Goal: Task Accomplishment & Management: Complete application form

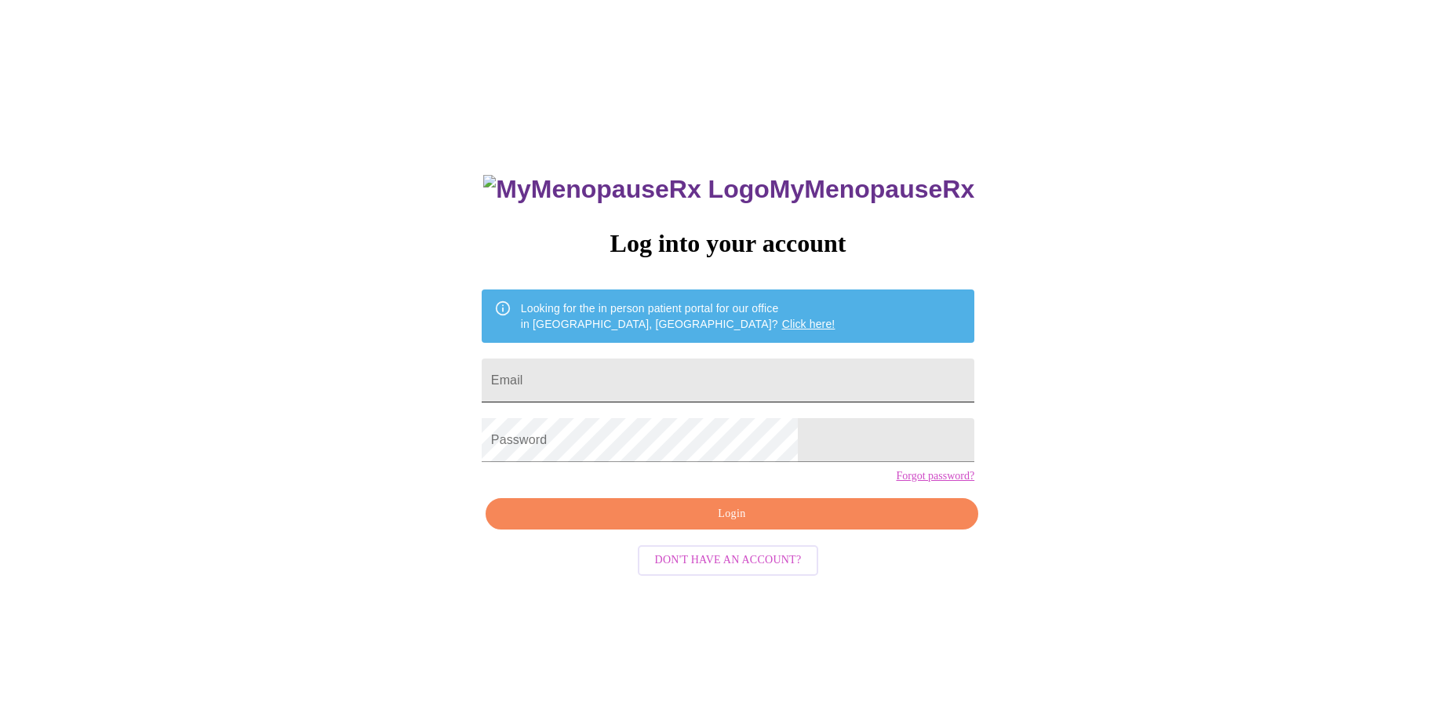
click at [671, 379] on input "Email" at bounding box center [728, 380] width 493 height 44
type input "[EMAIL_ADDRESS][DOMAIN_NAME]"
click at [729, 530] on button "Login" at bounding box center [731, 514] width 493 height 32
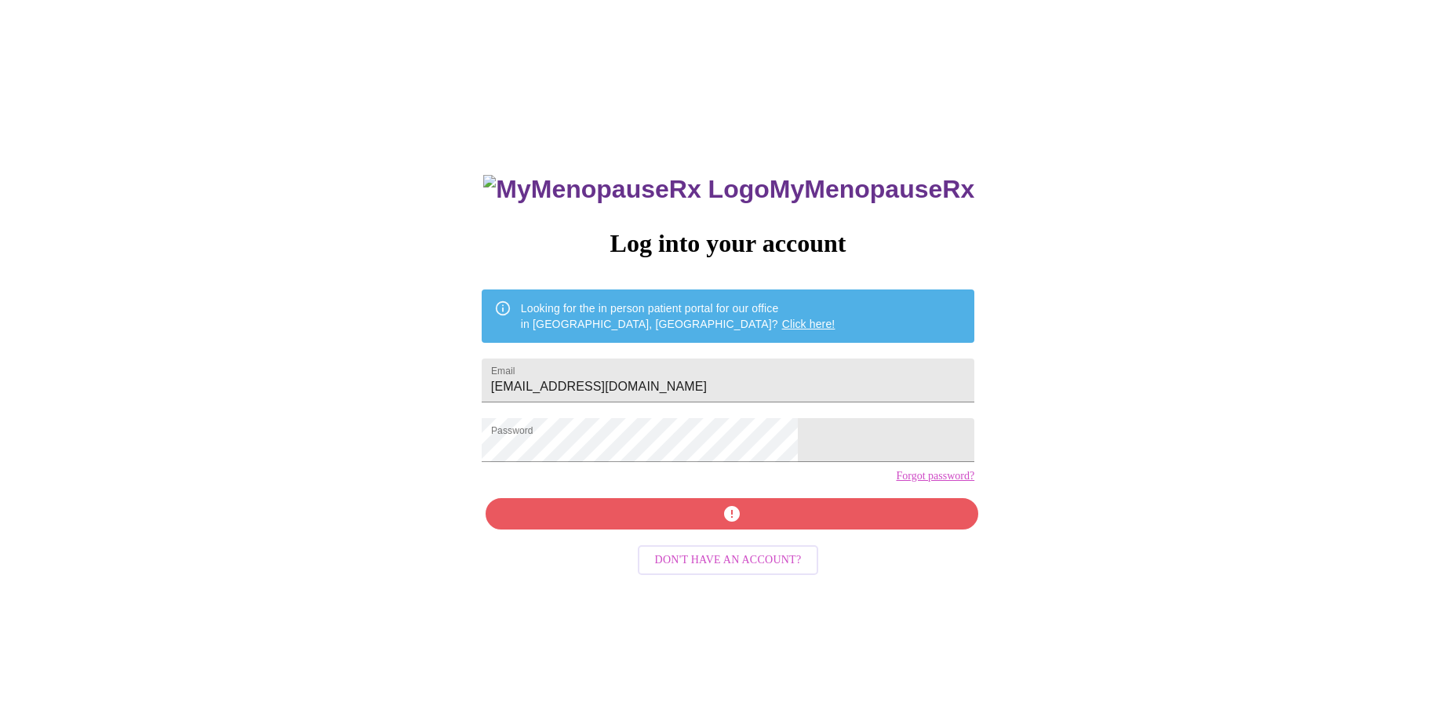
click at [732, 544] on div "MyMenopauseRx Log into your account Looking for the in person patient portal fo…" at bounding box center [728, 508] width 524 height 717
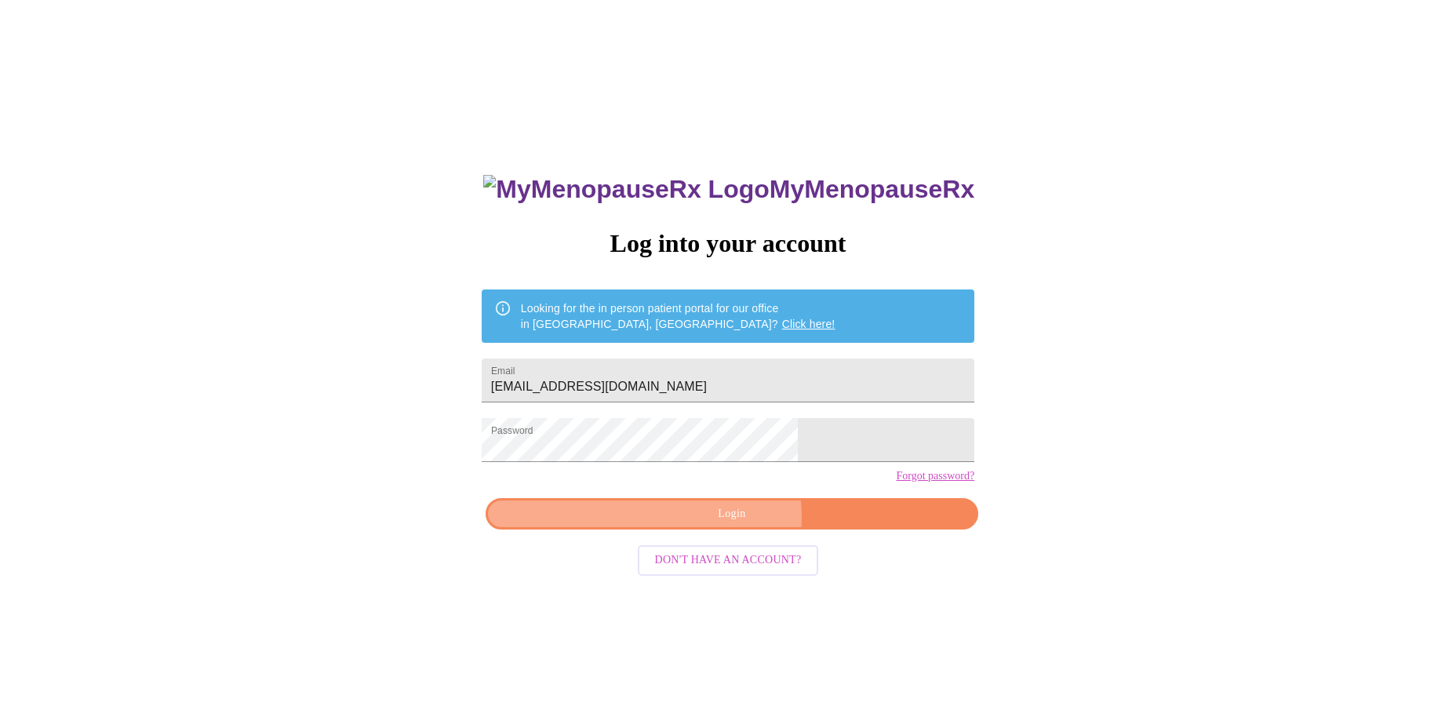
click at [732, 524] on span "Login" at bounding box center [731, 514] width 456 height 20
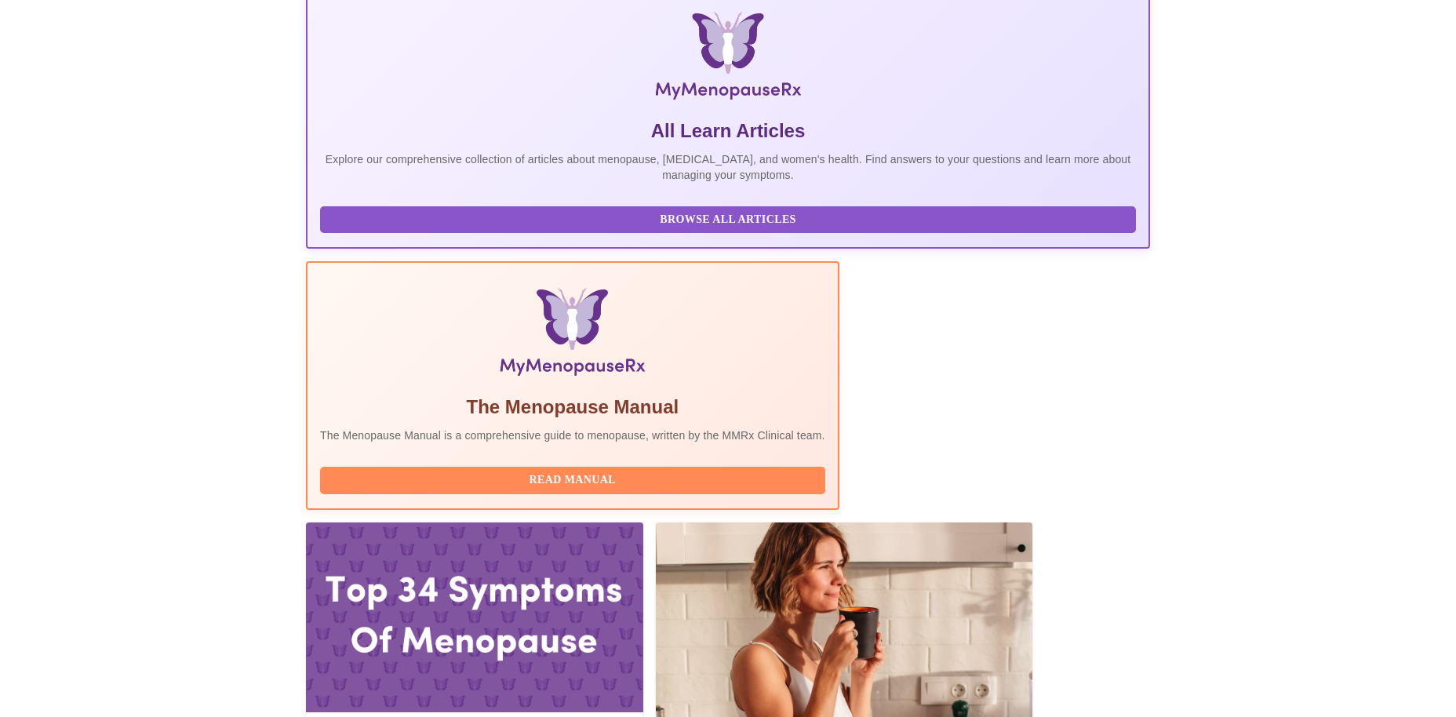
scroll to position [249, 0]
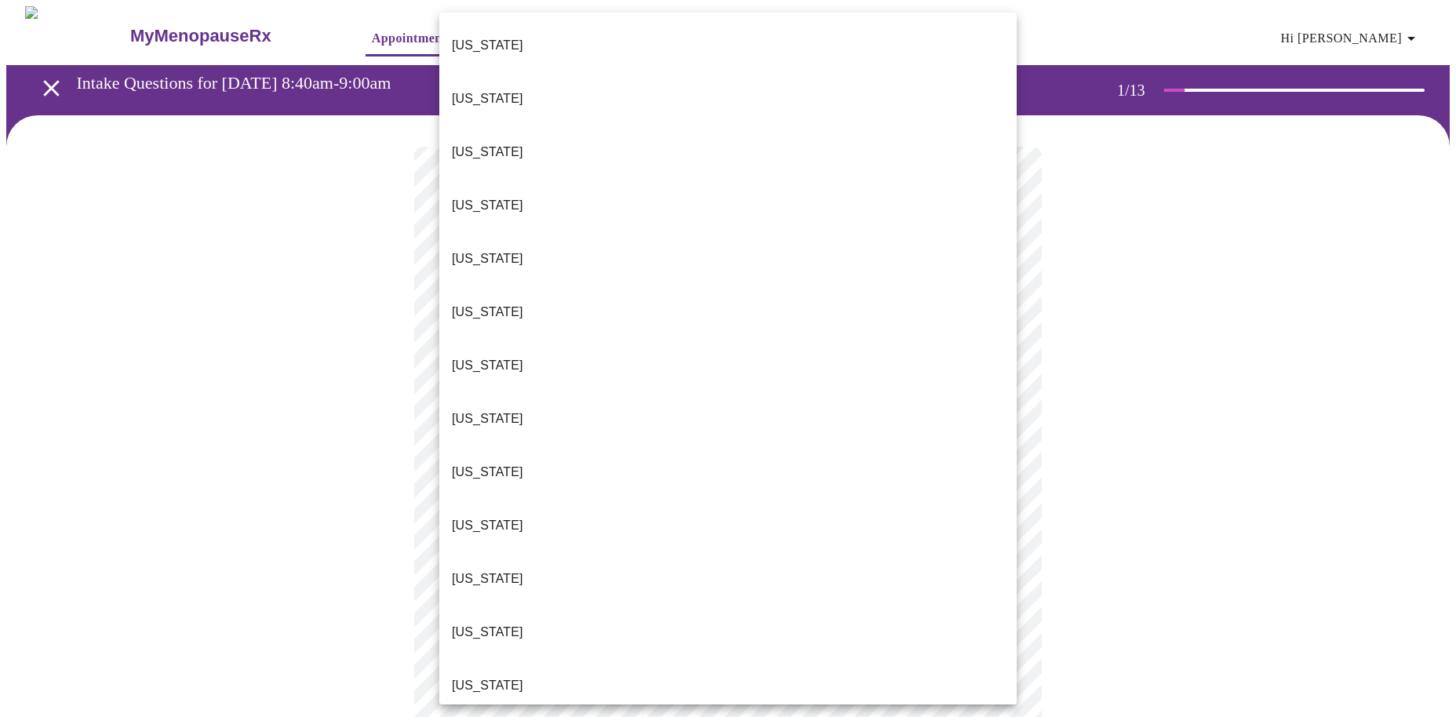
click at [816, 335] on body "MyMenopauseRx Appointments Messaging Labs Uploads Medications Community Refer a…" at bounding box center [727, 722] width 1443 height 1433
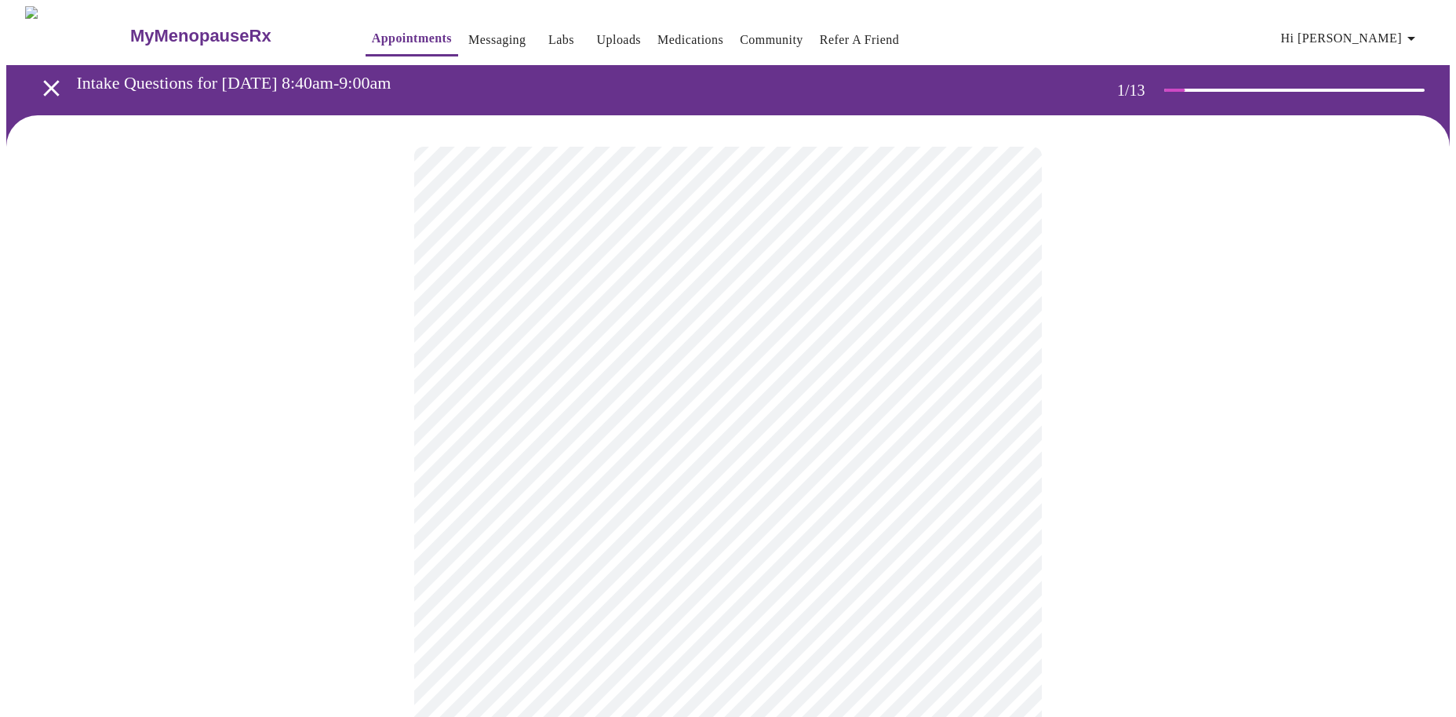
click at [847, 448] on body "MyMenopauseRx Appointments Messaging Labs Uploads Medications Community Refer a…" at bounding box center [727, 717] width 1443 height 1423
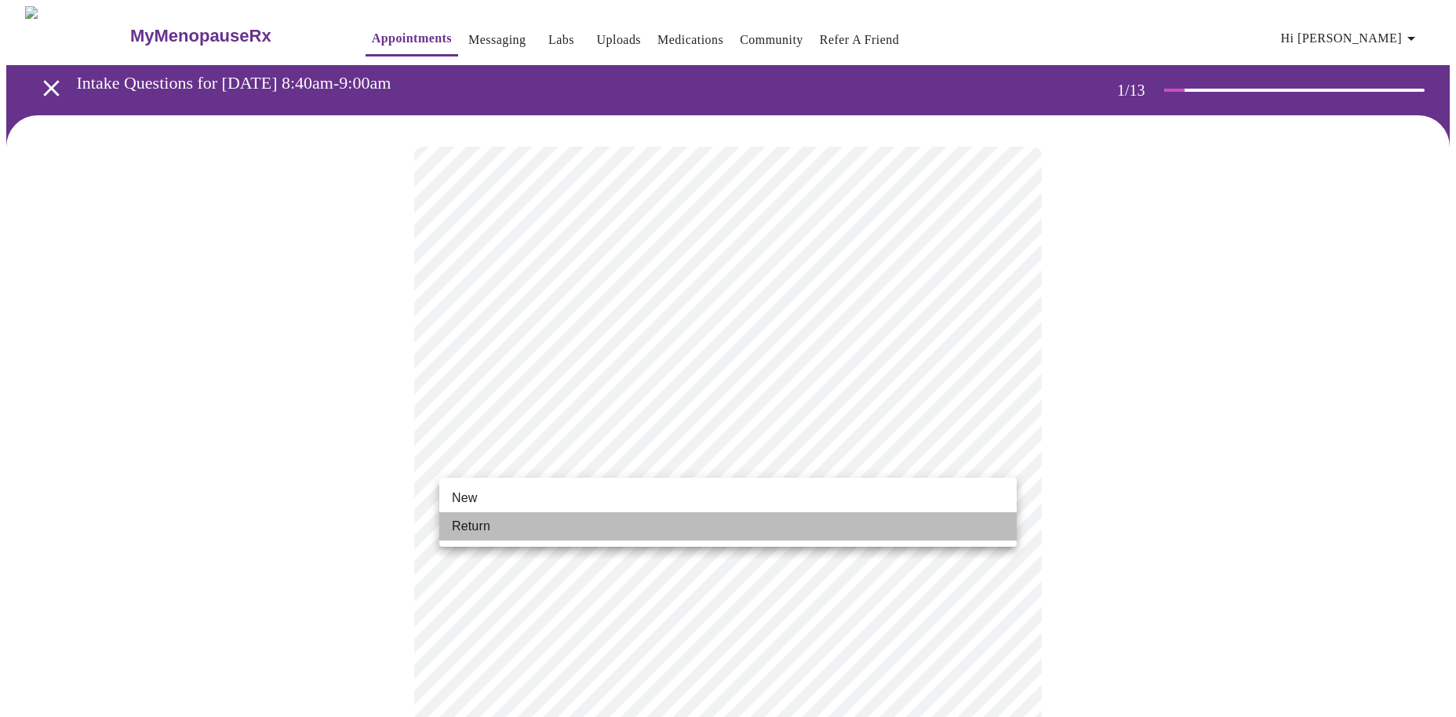
click at [729, 538] on li "Return" at bounding box center [727, 526] width 577 height 28
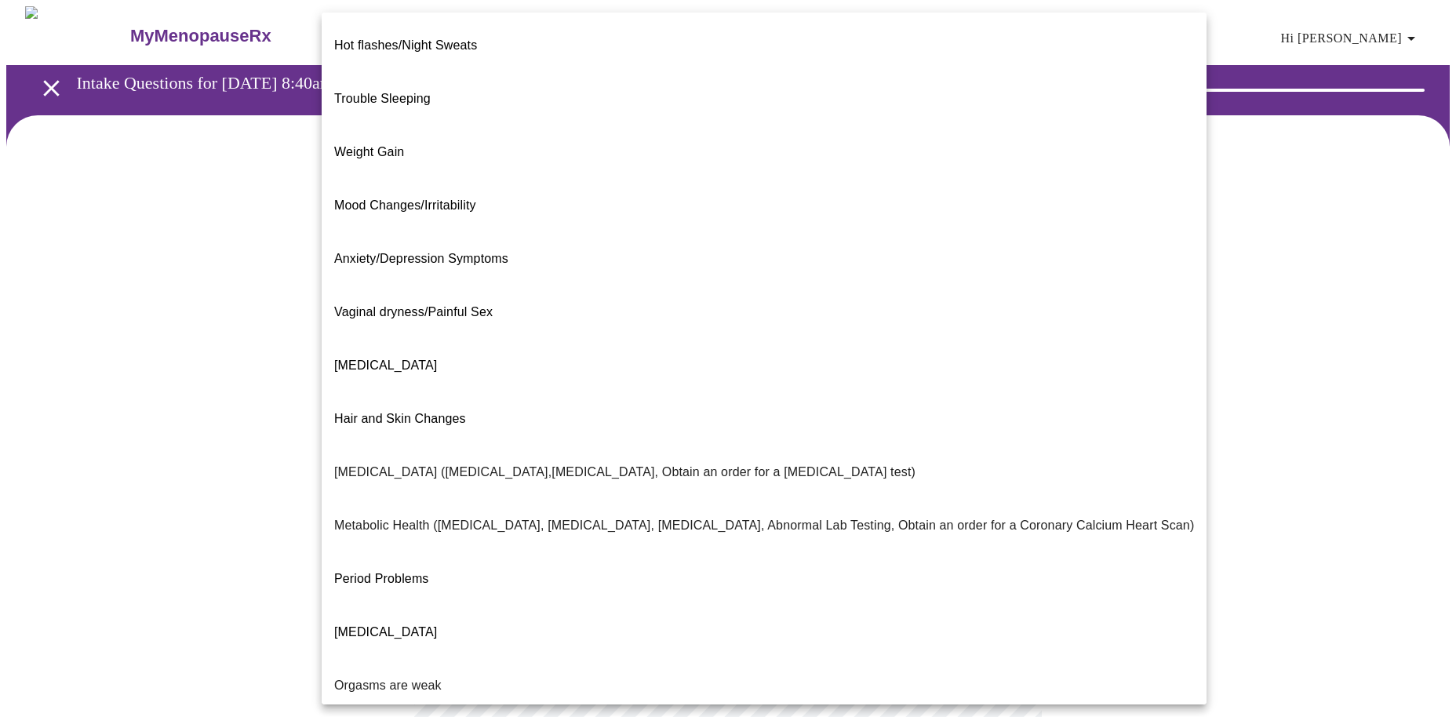
click at [998, 323] on body "MyMenopauseRx Appointments Messaging Labs Uploads Medications Community Refer a…" at bounding box center [727, 477] width 1443 height 943
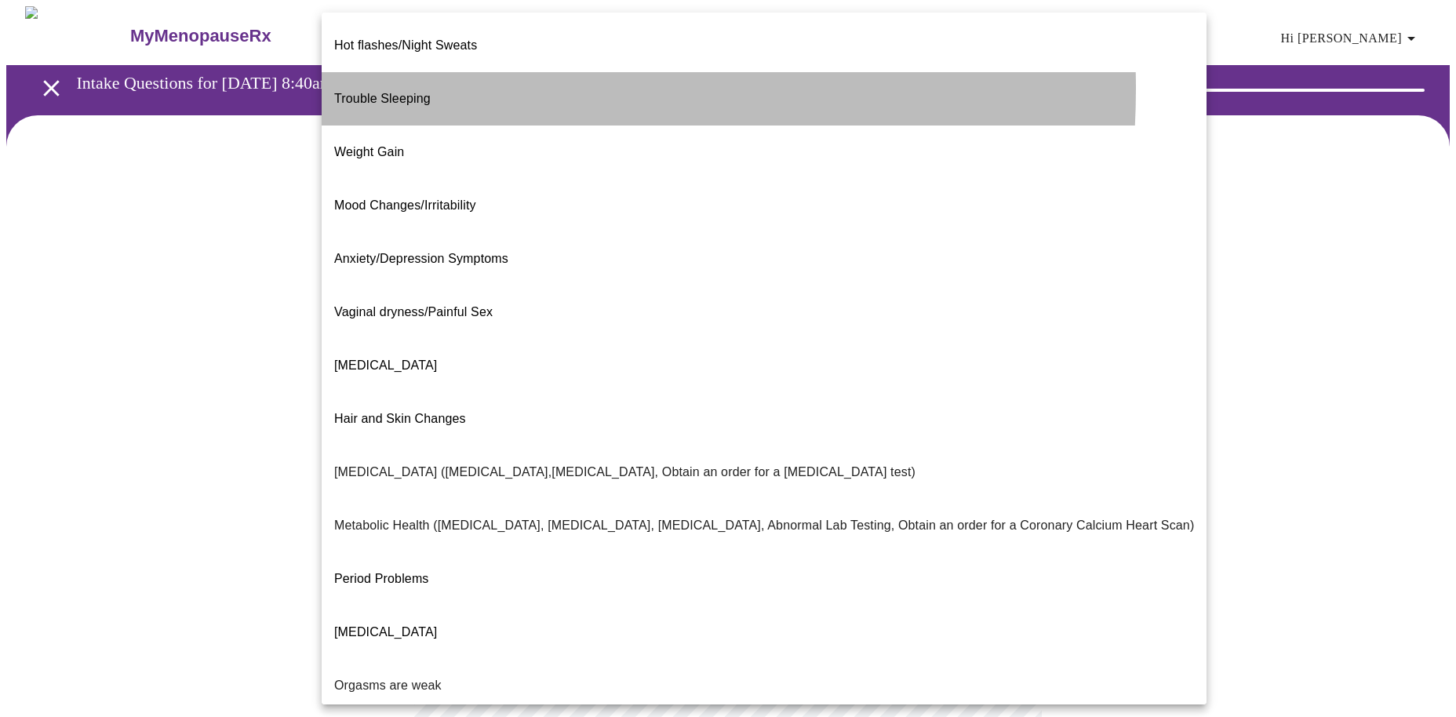
click at [434, 76] on li "Trouble Sleeping" at bounding box center [764, 98] width 885 height 53
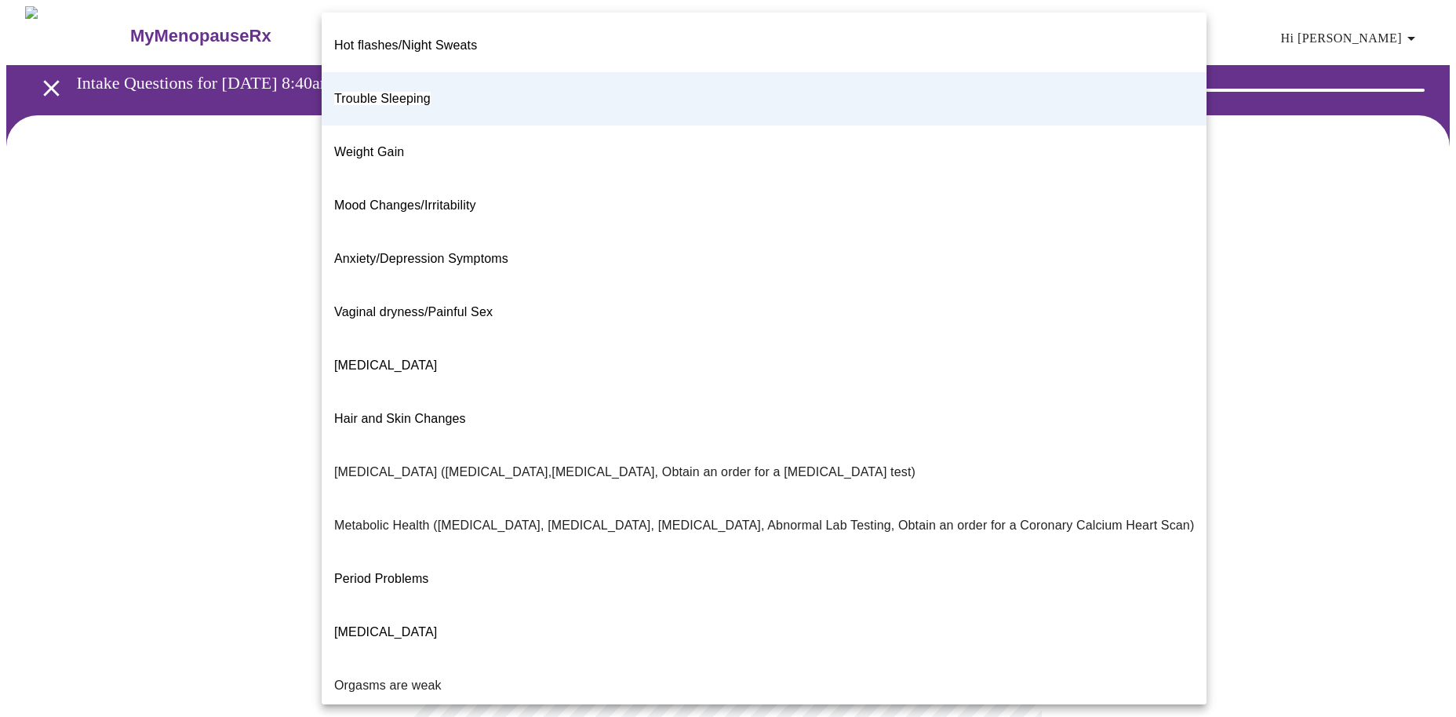
click at [714, 325] on body "MyMenopauseRx Appointments Messaging Labs Uploads Medications Community Refer a…" at bounding box center [727, 472] width 1443 height 933
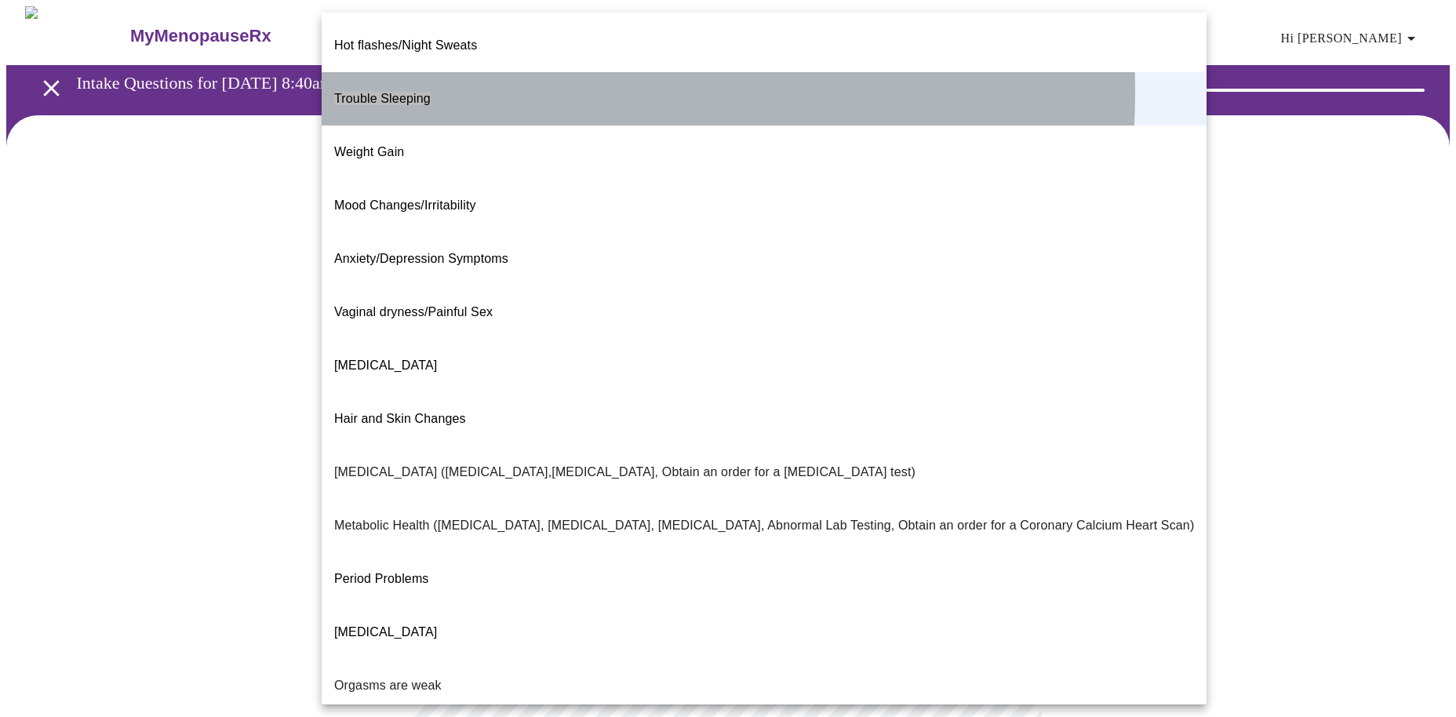
click at [487, 80] on li "Trouble Sleeping" at bounding box center [764, 98] width 885 height 53
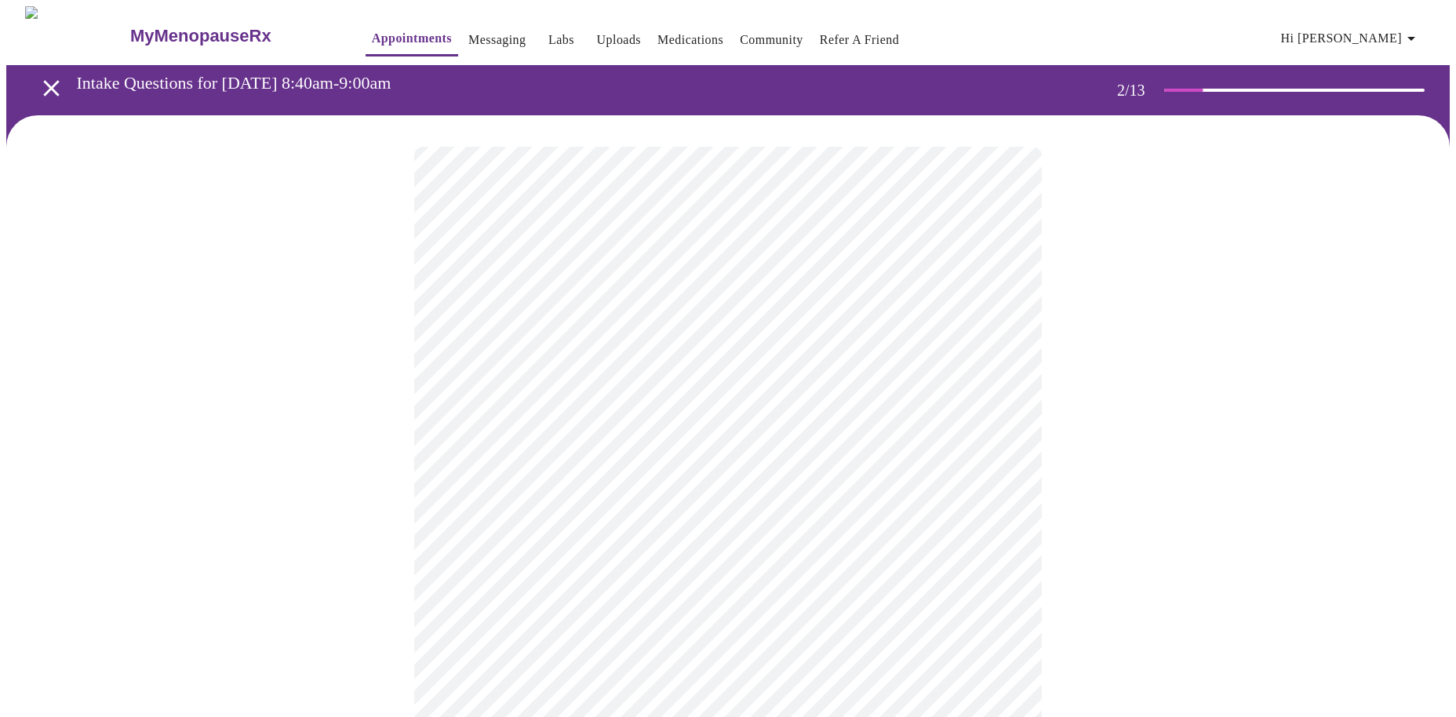
click at [774, 484] on body "MyMenopauseRx Appointments Messaging Labs Uploads Medications Community Refer a…" at bounding box center [727, 472] width 1443 height 933
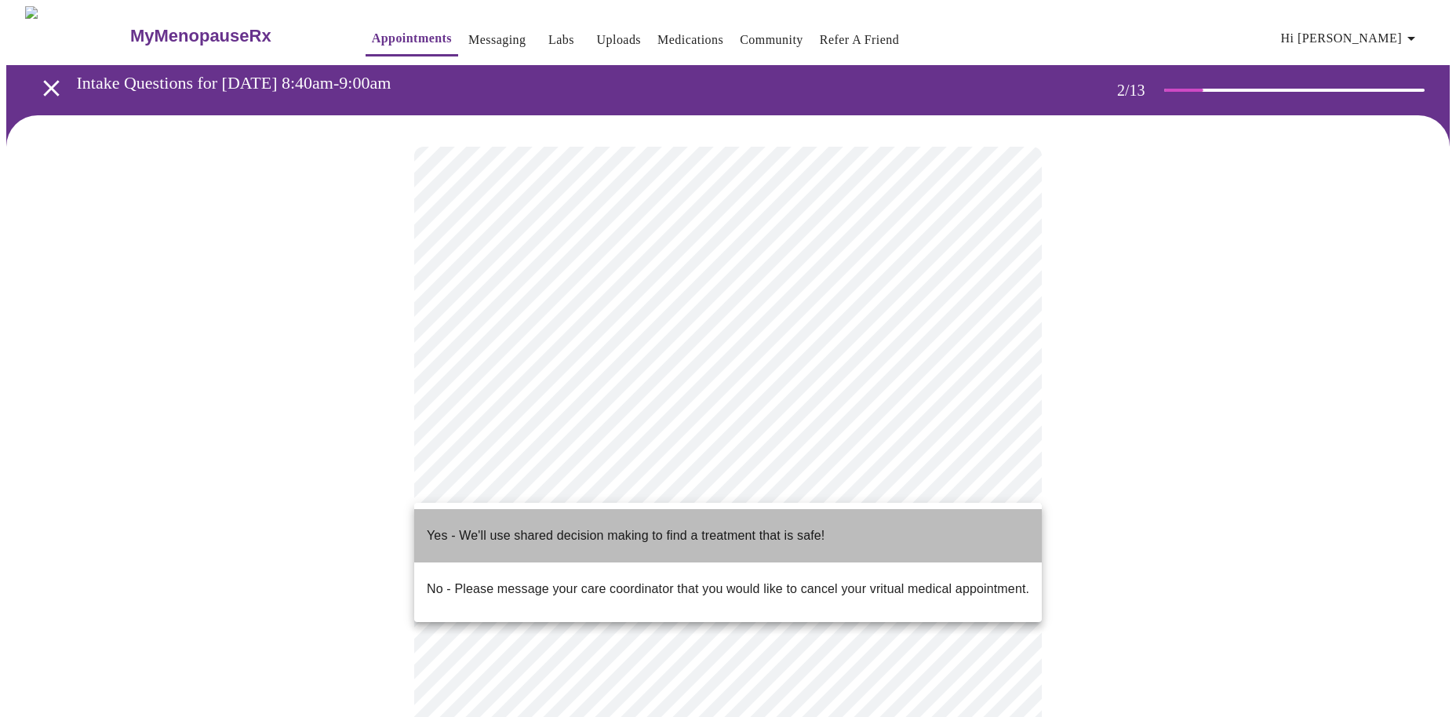
click at [740, 529] on p "Yes - We'll use shared decision making to find a treatment that is safe!" at bounding box center [626, 535] width 398 height 19
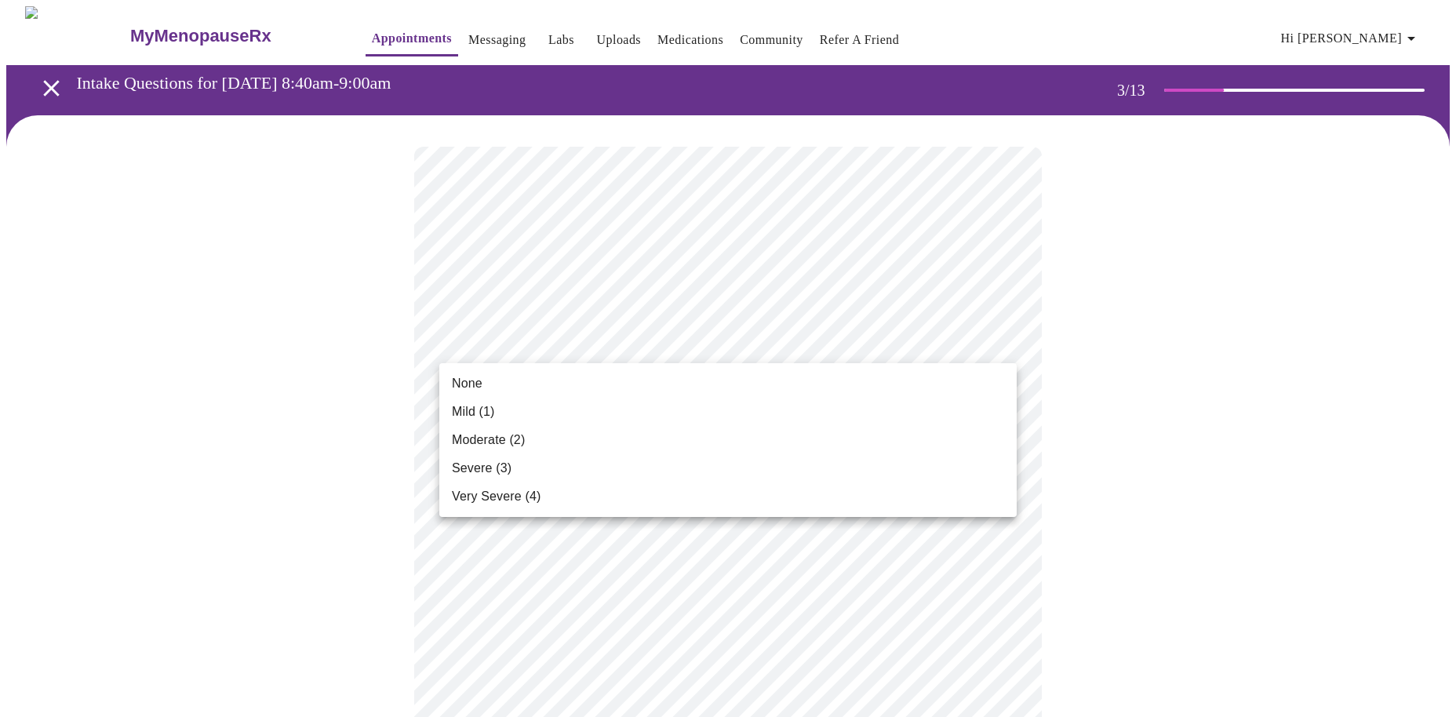
click at [795, 391] on li "None" at bounding box center [727, 383] width 577 height 28
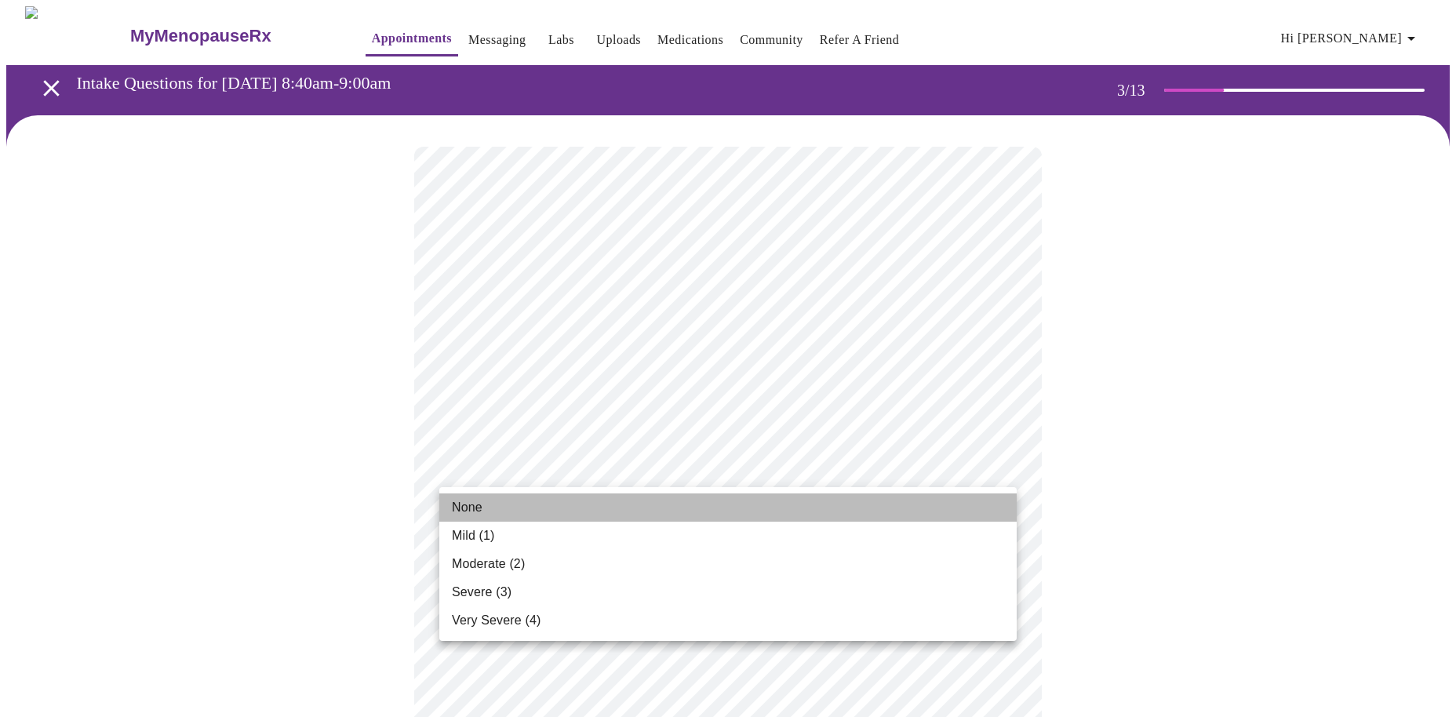
click at [765, 503] on li "None" at bounding box center [727, 507] width 577 height 28
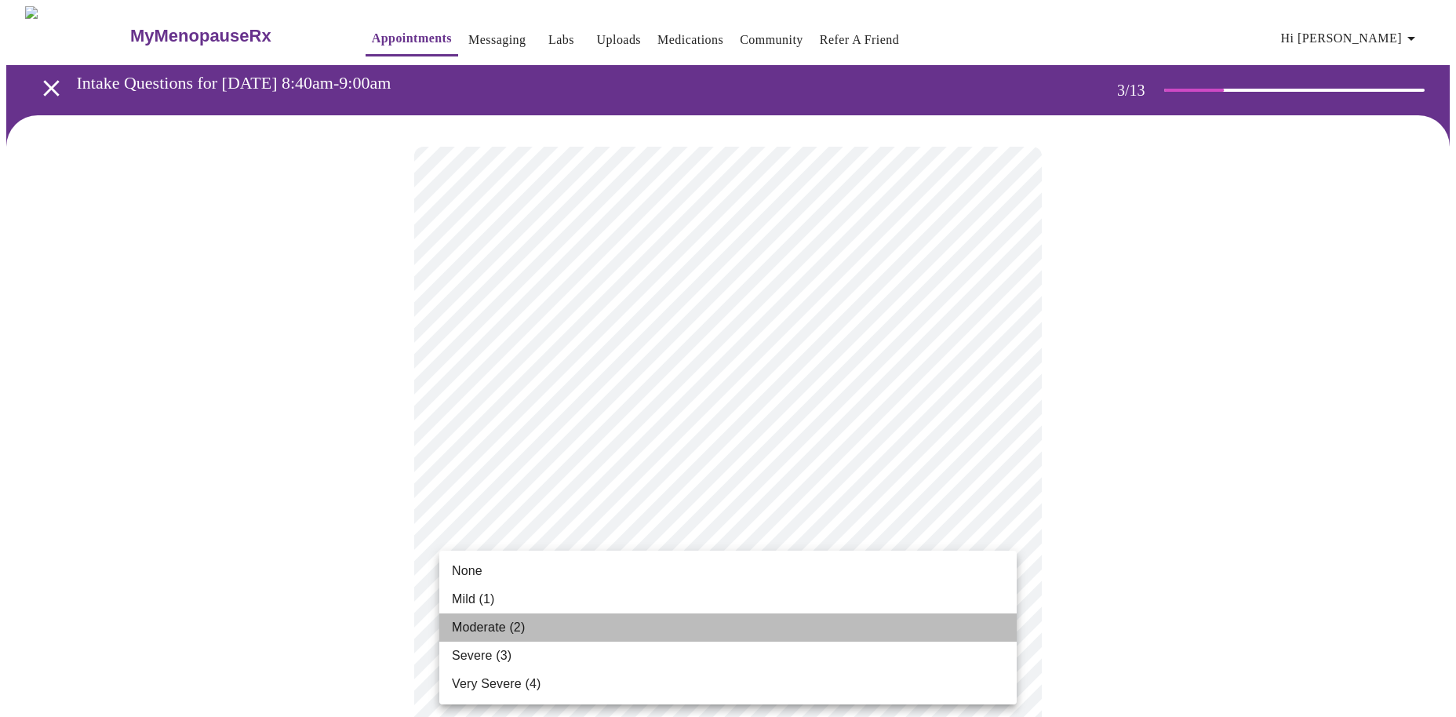
click at [691, 628] on li "Moderate (2)" at bounding box center [727, 627] width 577 height 28
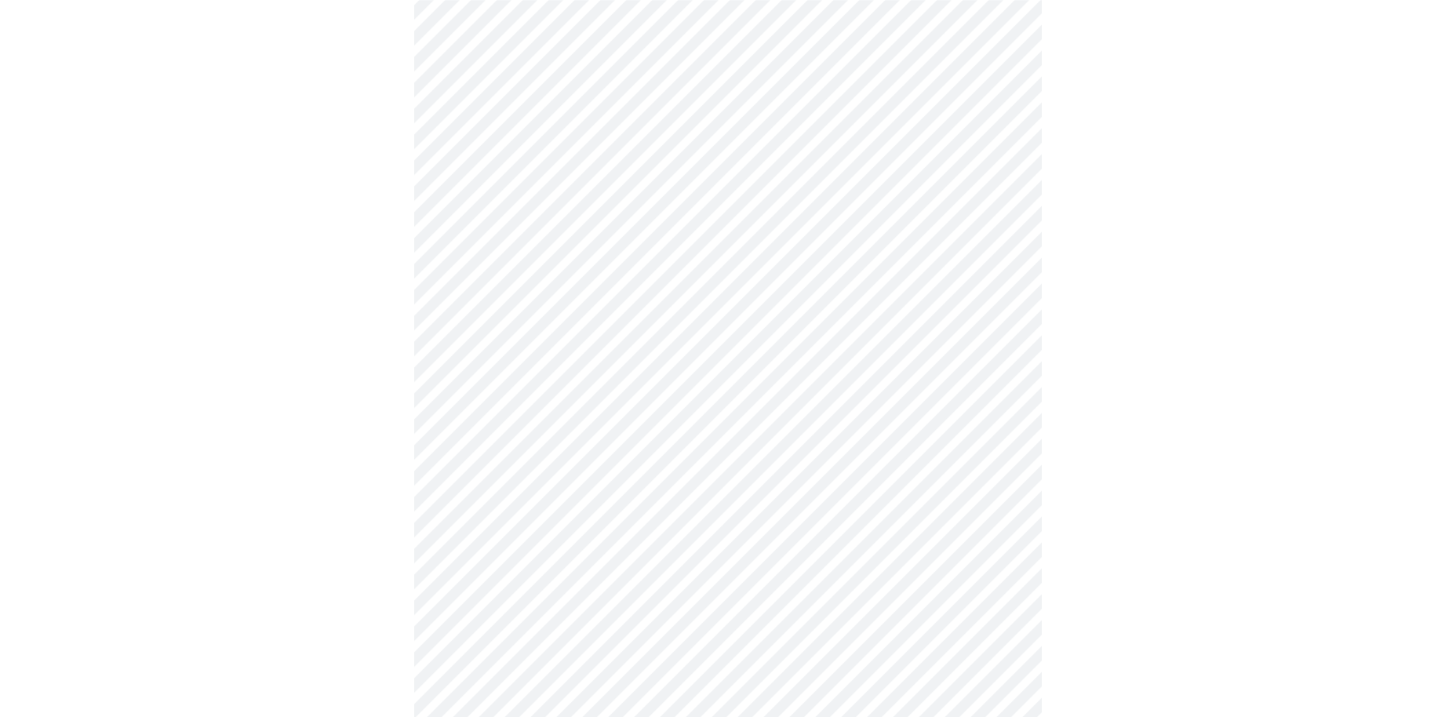
scroll to position [455, 0]
click at [924, 254] on body "MyMenopauseRx Appointments Messaging Labs Uploads Medications Community Refer a…" at bounding box center [727, 561] width 1443 height 2020
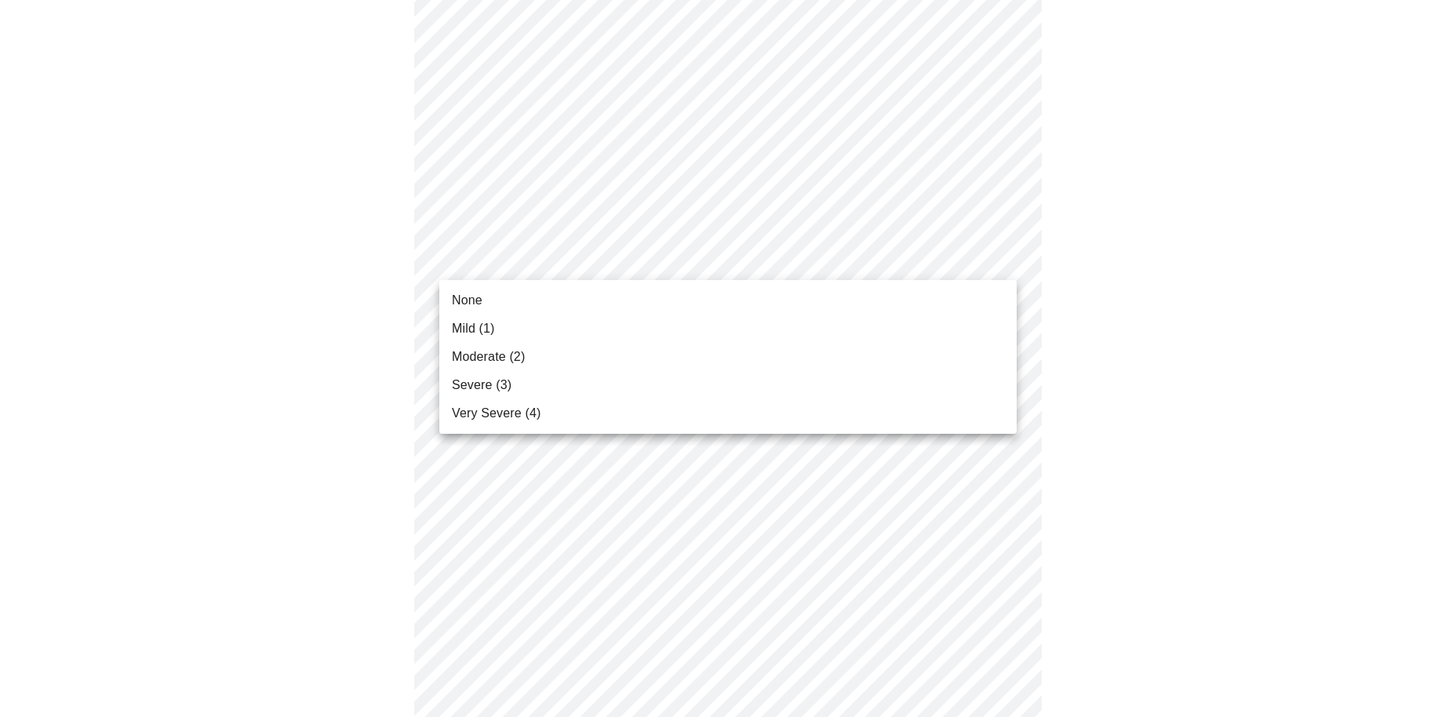
click at [832, 300] on li "None" at bounding box center [727, 300] width 577 height 28
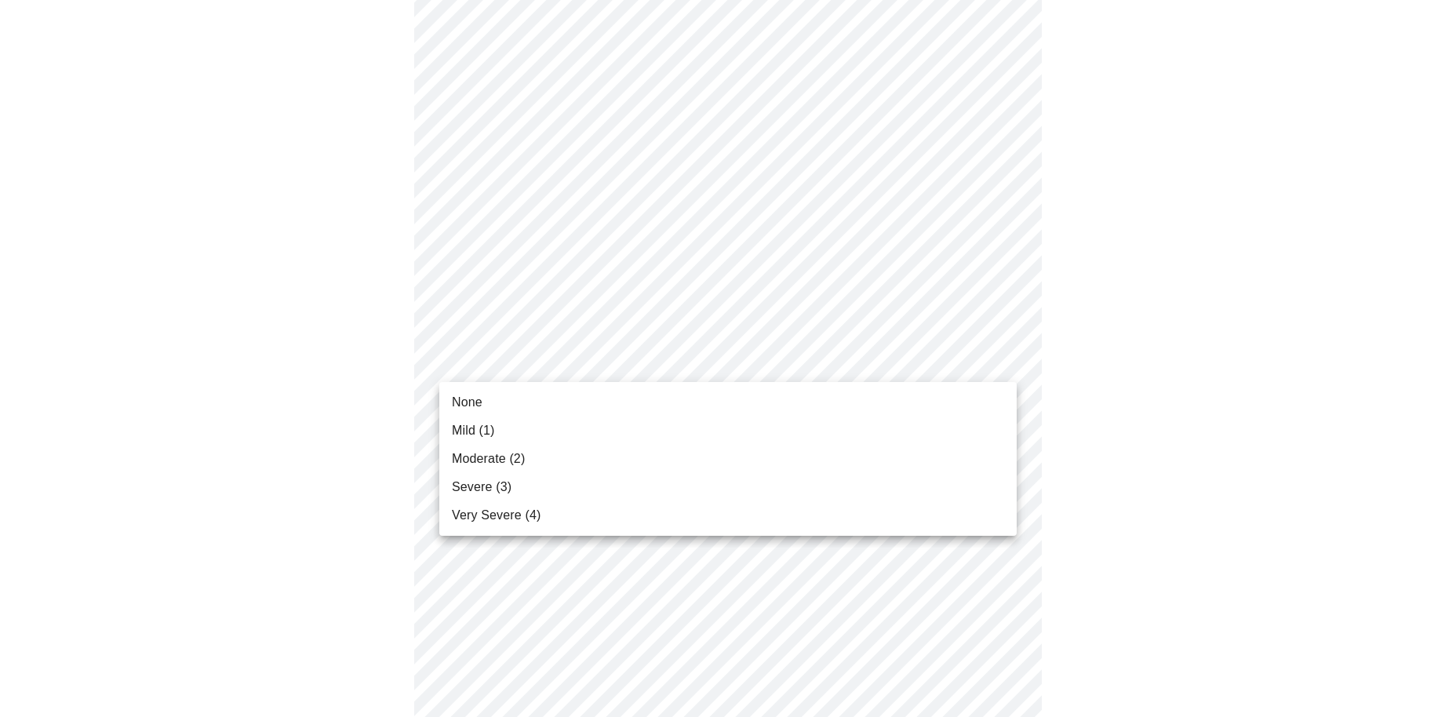
click at [791, 369] on body "MyMenopauseRx Appointments Messaging Labs Uploads Medications Community Refer a…" at bounding box center [727, 550] width 1443 height 1998
click at [754, 413] on li "None" at bounding box center [727, 402] width 577 height 28
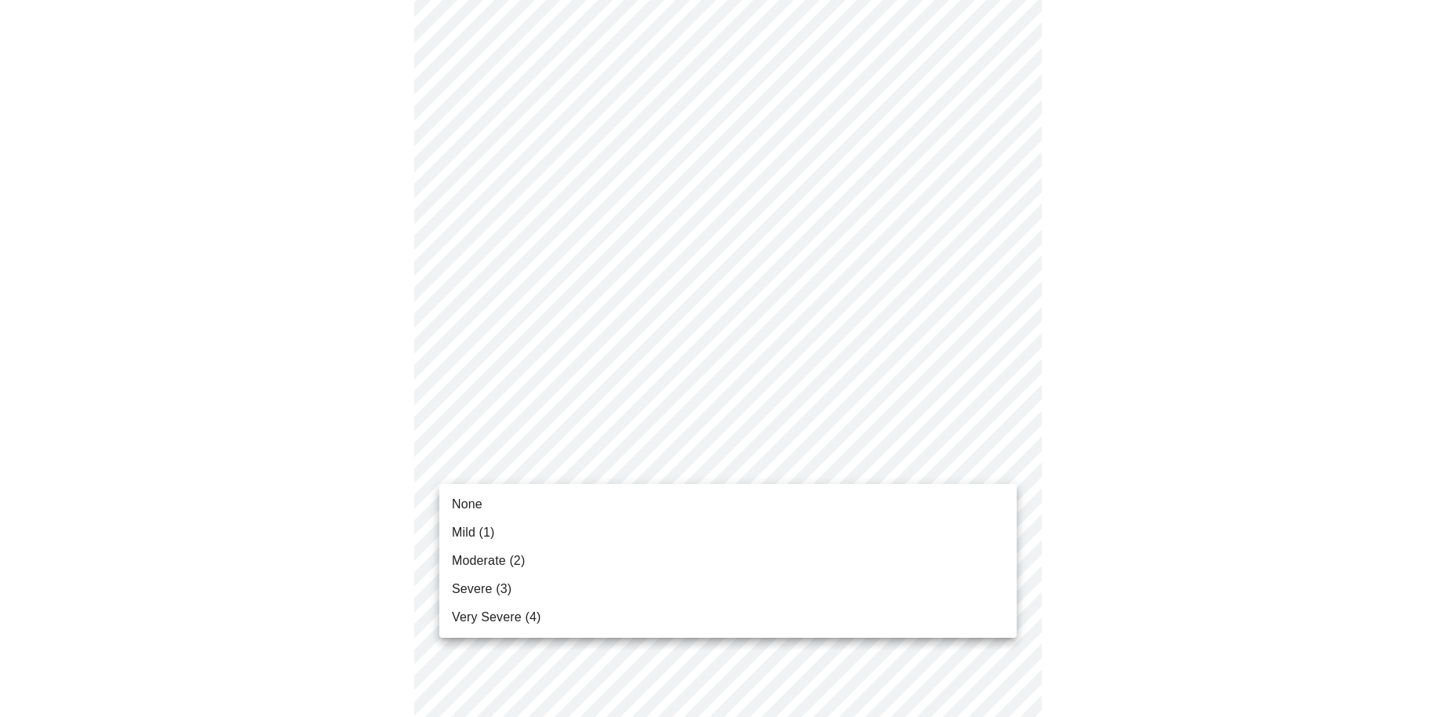
click at [754, 464] on body "MyMenopauseRx Appointments Messaging Labs Uploads Medications Community Refer a…" at bounding box center [727, 539] width 1443 height 1976
click at [752, 508] on li "None" at bounding box center [727, 504] width 577 height 28
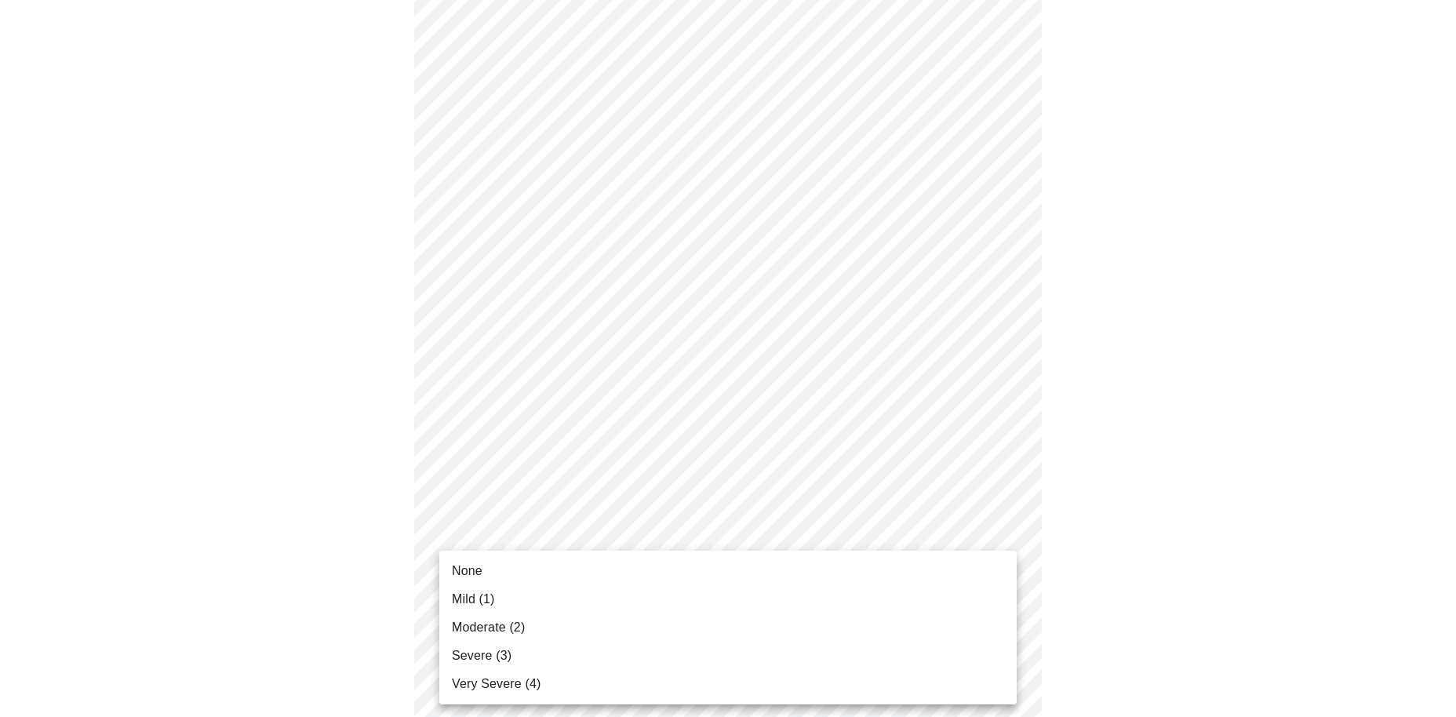
click at [743, 592] on body "MyMenopauseRx Appointments Messaging Labs Uploads Medications Community Refer a…" at bounding box center [727, 528] width 1443 height 1954
click at [724, 609] on li "Mild (1)" at bounding box center [727, 599] width 577 height 28
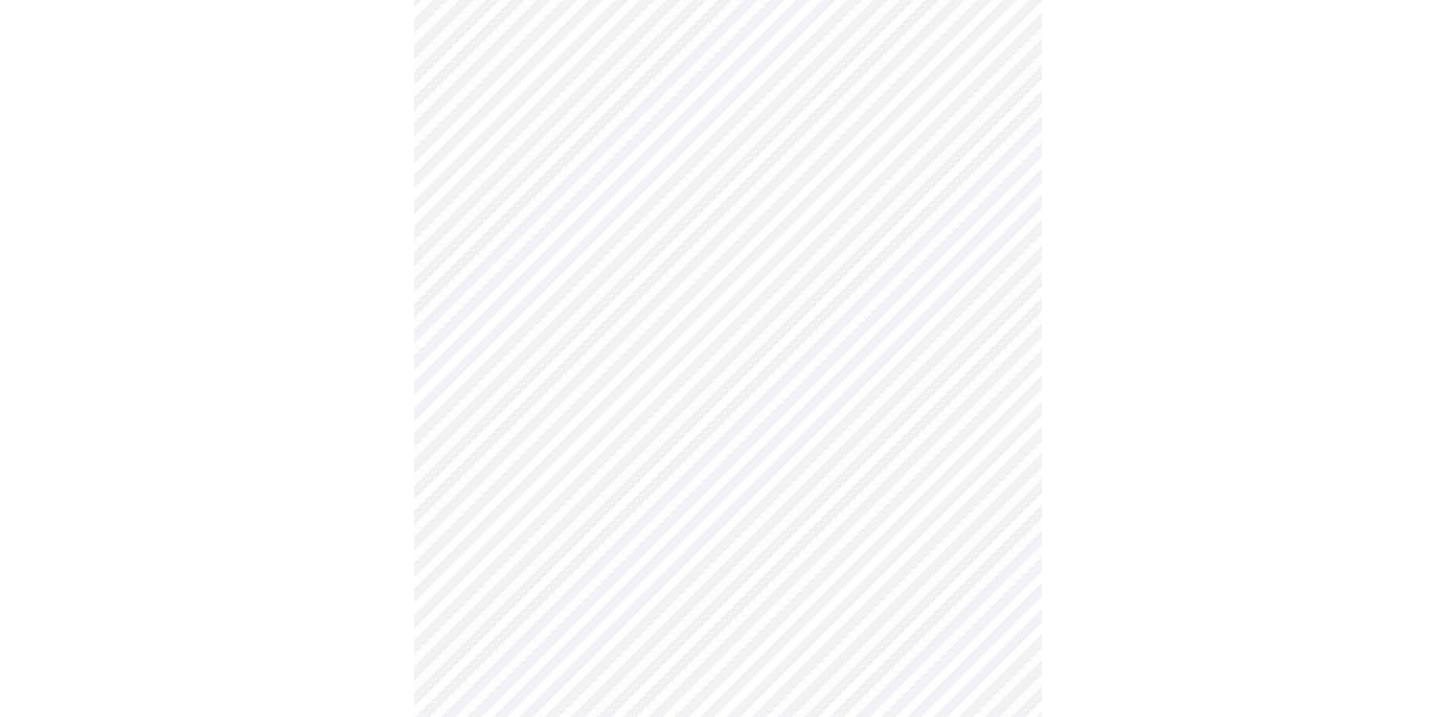
scroll to position [751, 0]
click at [1002, 416] on body "MyMenopauseRx Appointments Messaging Labs Uploads Medications Community Refer a…" at bounding box center [727, 221] width 1443 height 1932
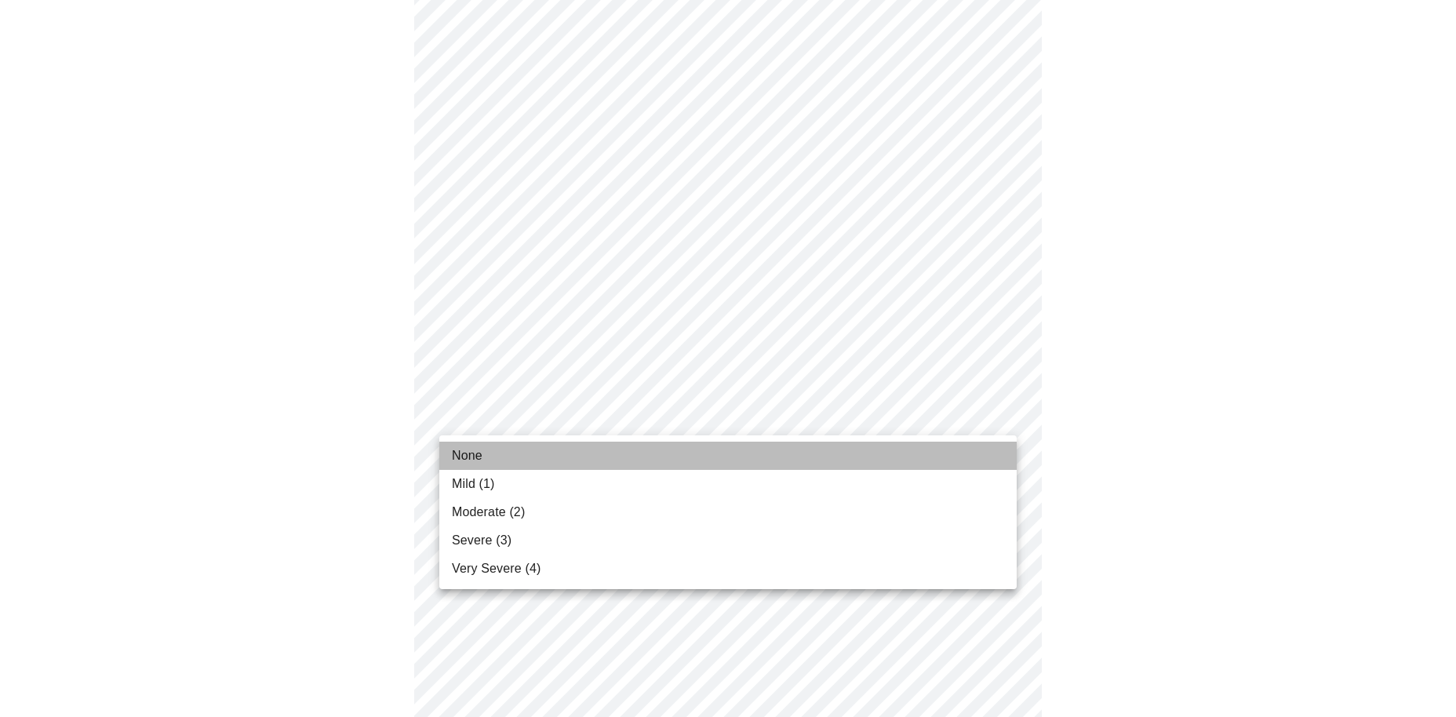
click at [892, 455] on li "None" at bounding box center [727, 456] width 577 height 28
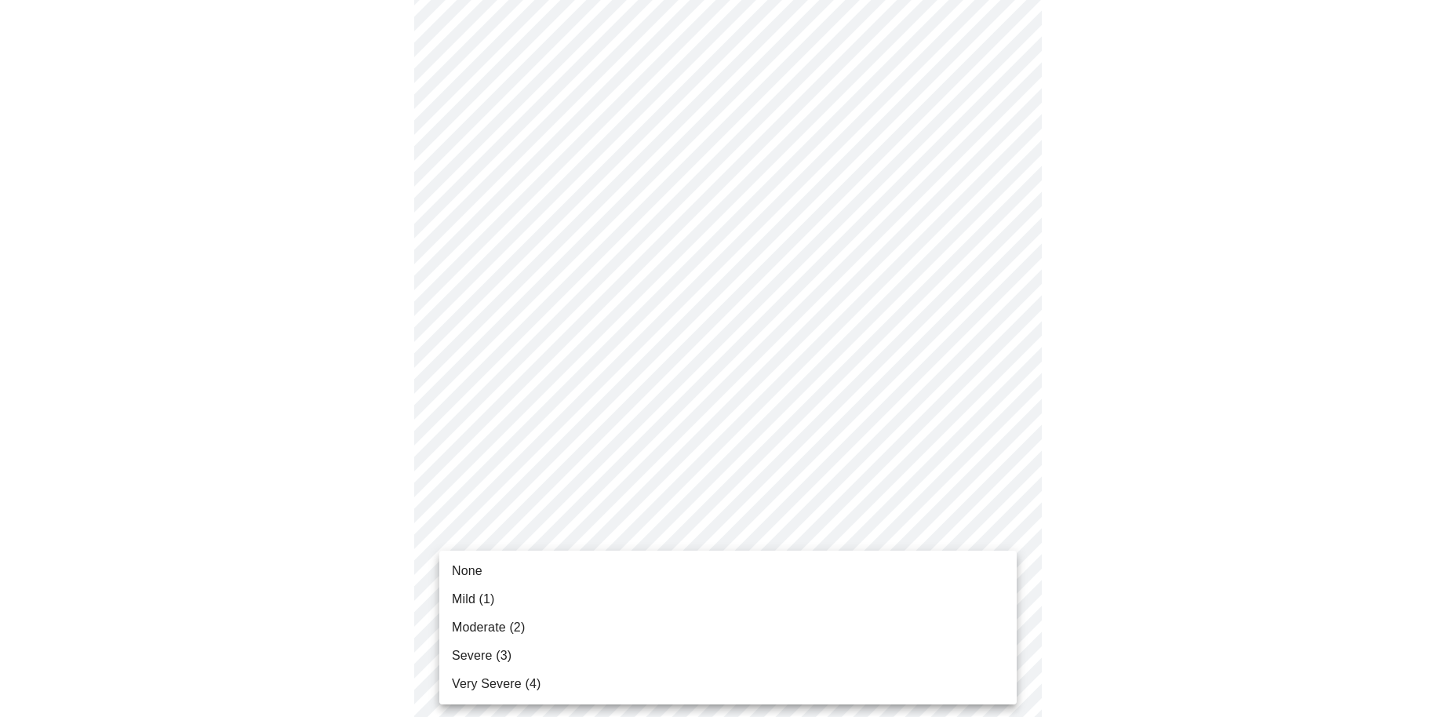
click at [865, 535] on body "MyMenopauseRx Appointments Messaging Labs Uploads Medications Community Refer a…" at bounding box center [727, 210] width 1443 height 1910
click at [846, 575] on li "None" at bounding box center [727, 571] width 577 height 28
click at [834, 664] on body "MyMenopauseRx Appointments Messaging Labs Uploads Medications Community Refer a…" at bounding box center [727, 199] width 1443 height 1889
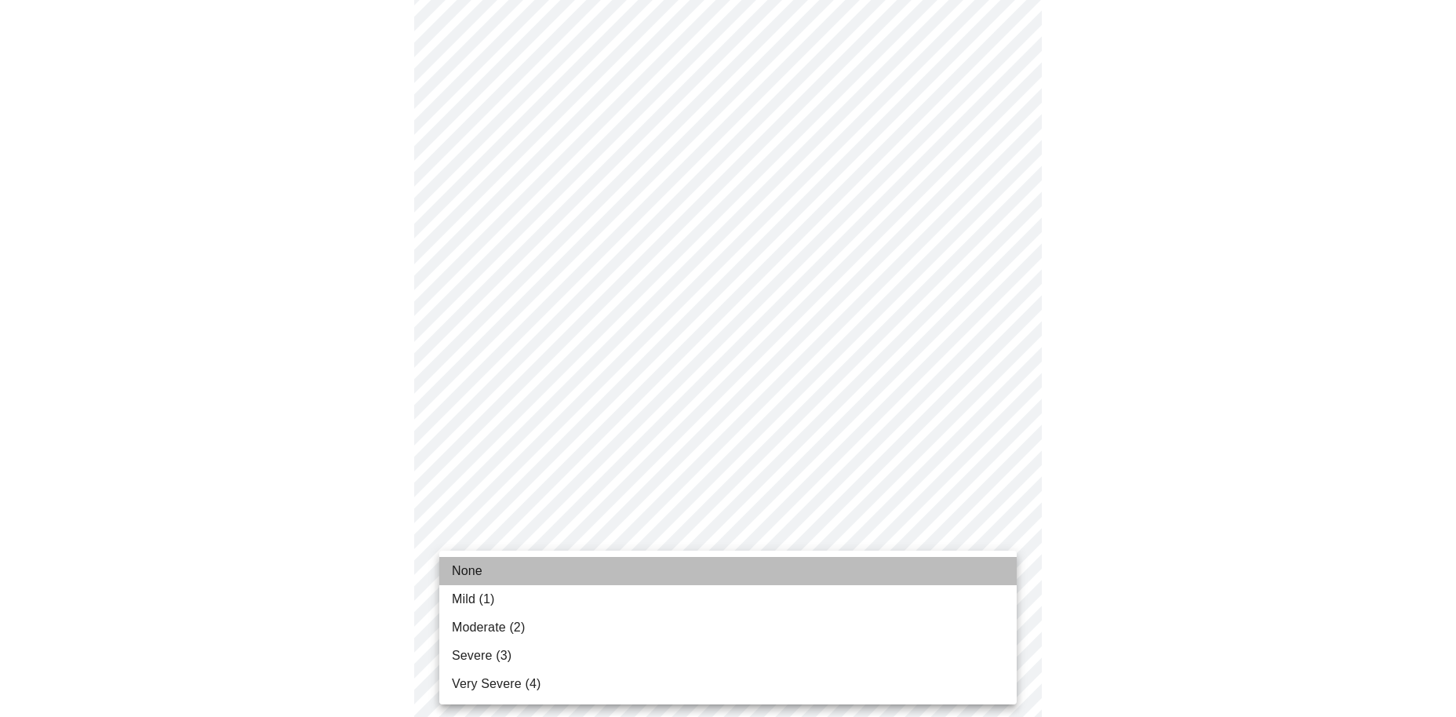
click at [790, 565] on li "None" at bounding box center [727, 571] width 577 height 28
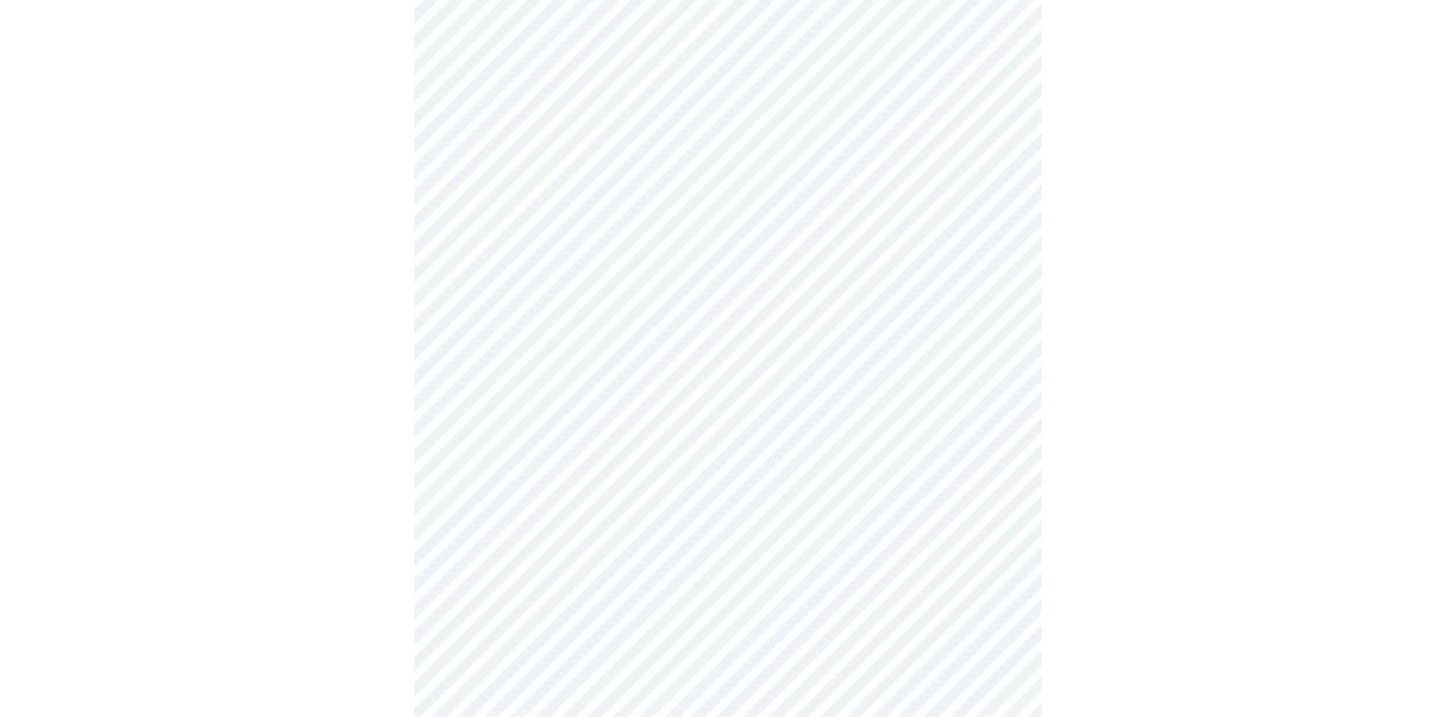
scroll to position [1071, 0]
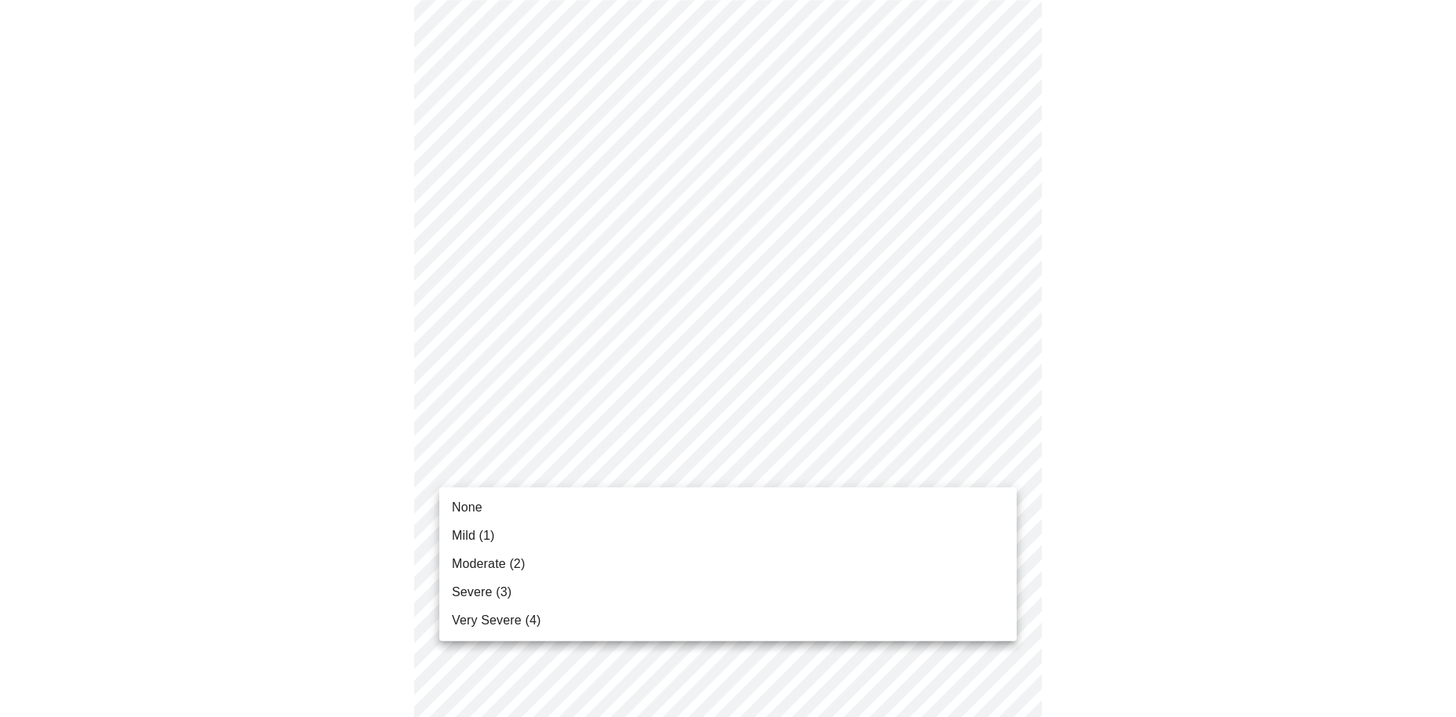
click at [827, 568] on li "Moderate (2)" at bounding box center [727, 564] width 577 height 28
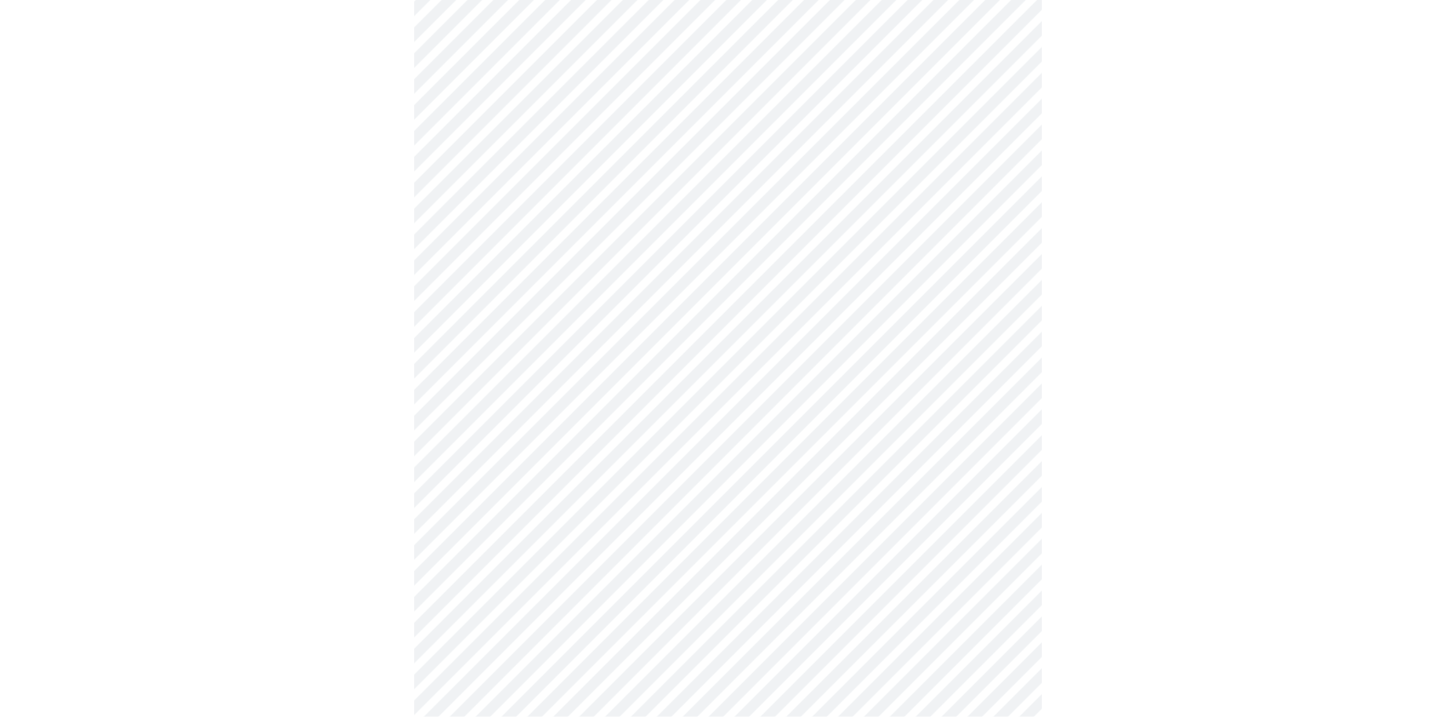
scroll to position [484, 0]
click at [623, 413] on body "MyMenopauseRx Appointments Messaging Labs Uploads Medications Community Refer a…" at bounding box center [727, 264] width 1443 height 1485
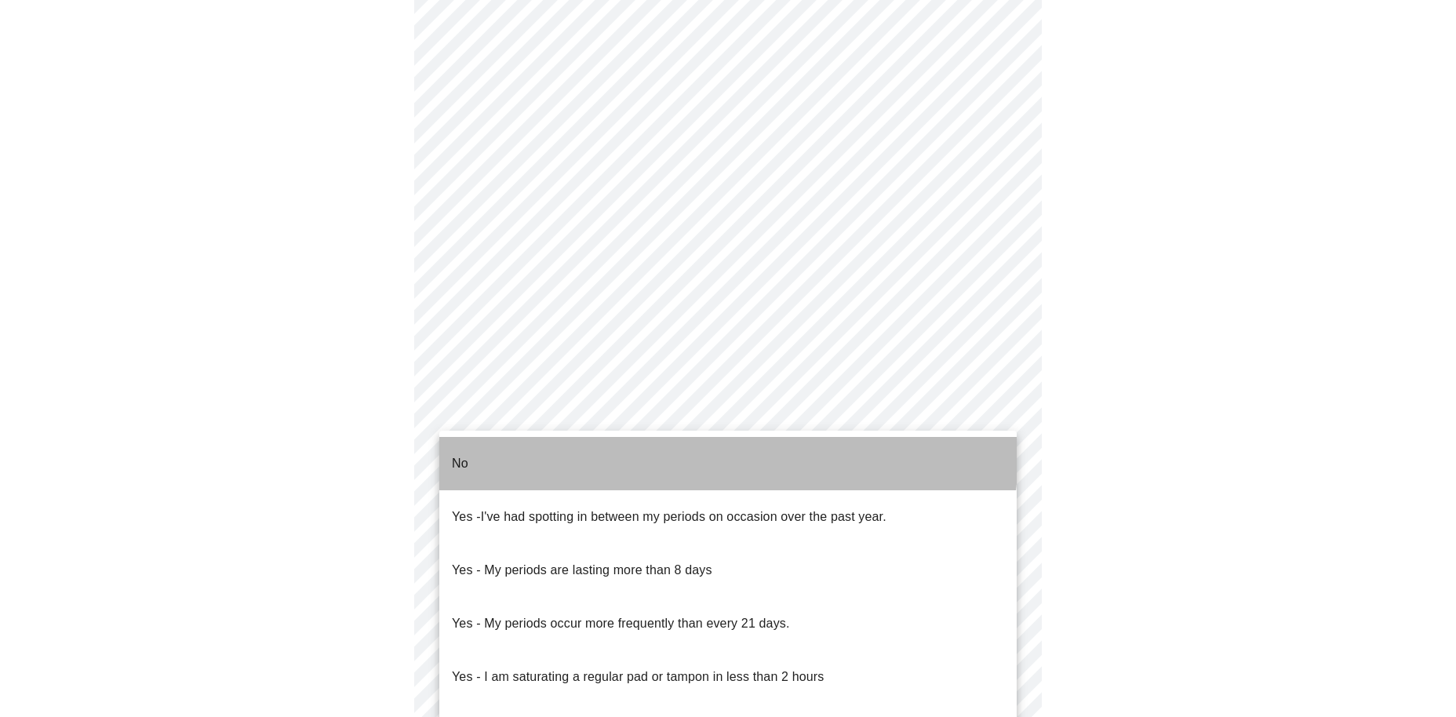
click at [624, 449] on li "No" at bounding box center [727, 463] width 577 height 53
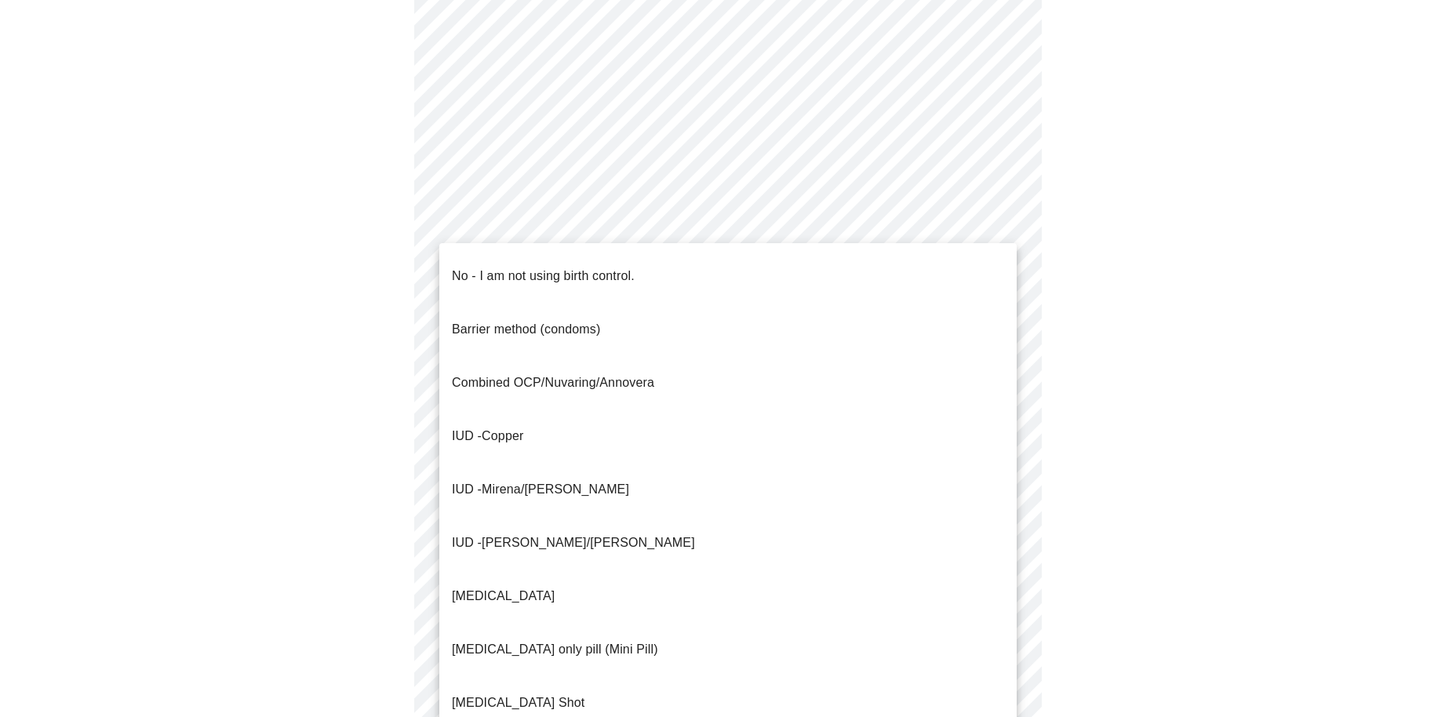
click at [636, 536] on body "MyMenopauseRx Appointments Messaging Labs Uploads Medications Community Refer a…" at bounding box center [727, 259] width 1443 height 1475
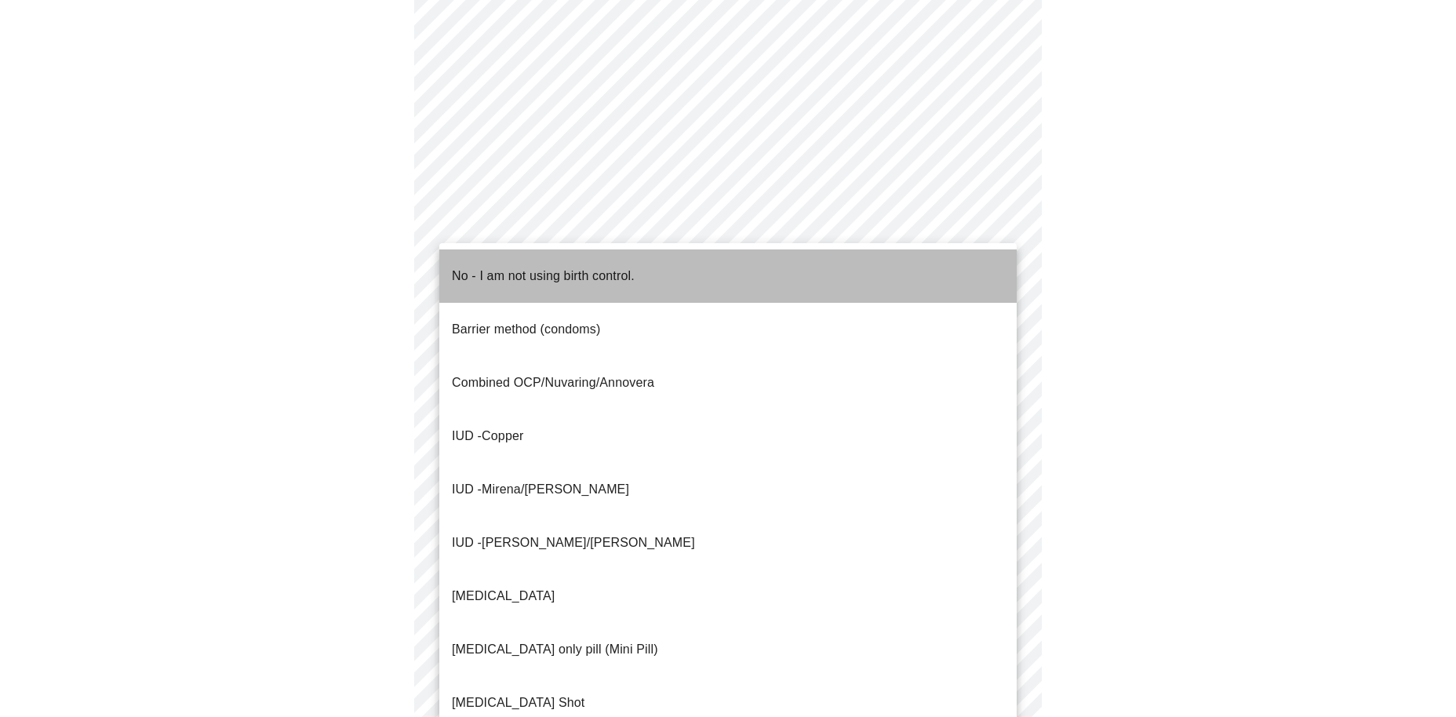
click at [631, 274] on span "No - I am not using birth control." at bounding box center [543, 276] width 183 height 44
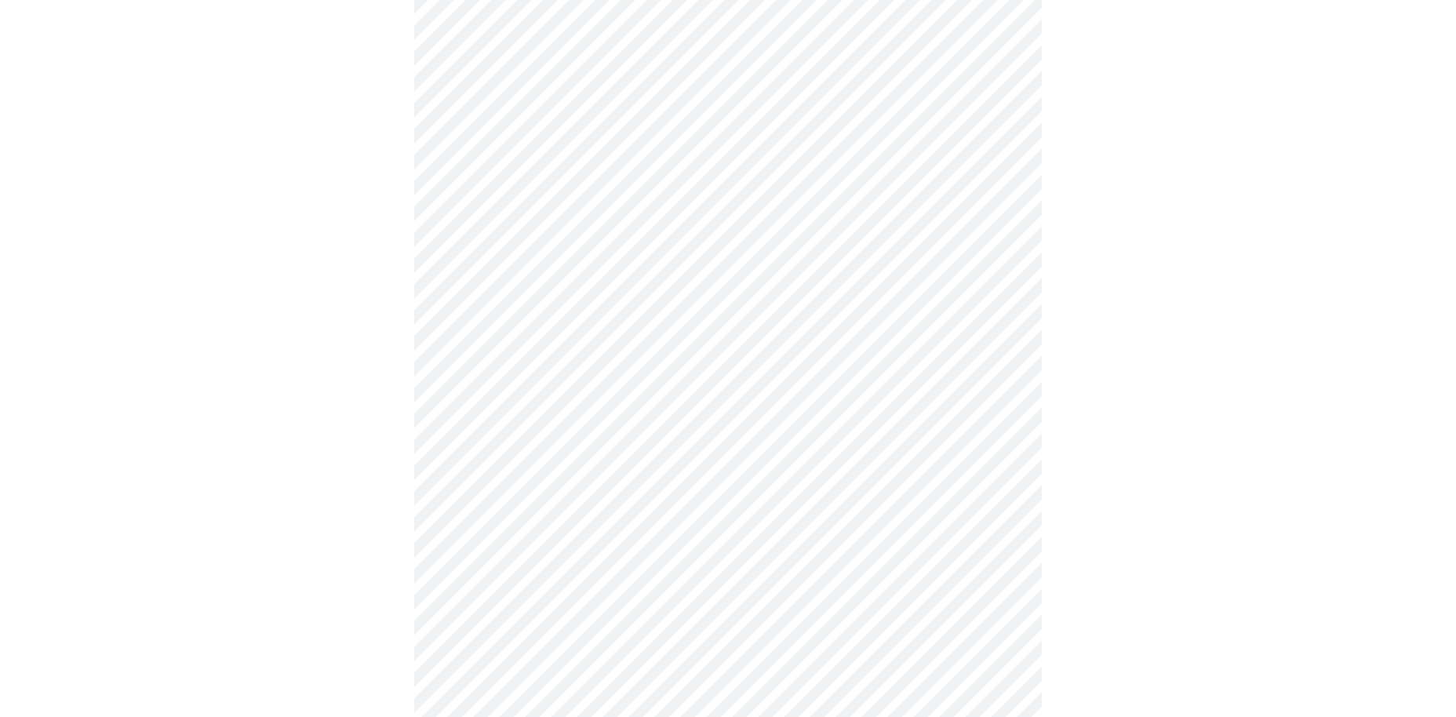
click at [647, 637] on body "MyMenopauseRx Appointments Messaging Labs Uploads Medications Community Refer a…" at bounding box center [727, 255] width 1443 height 1466
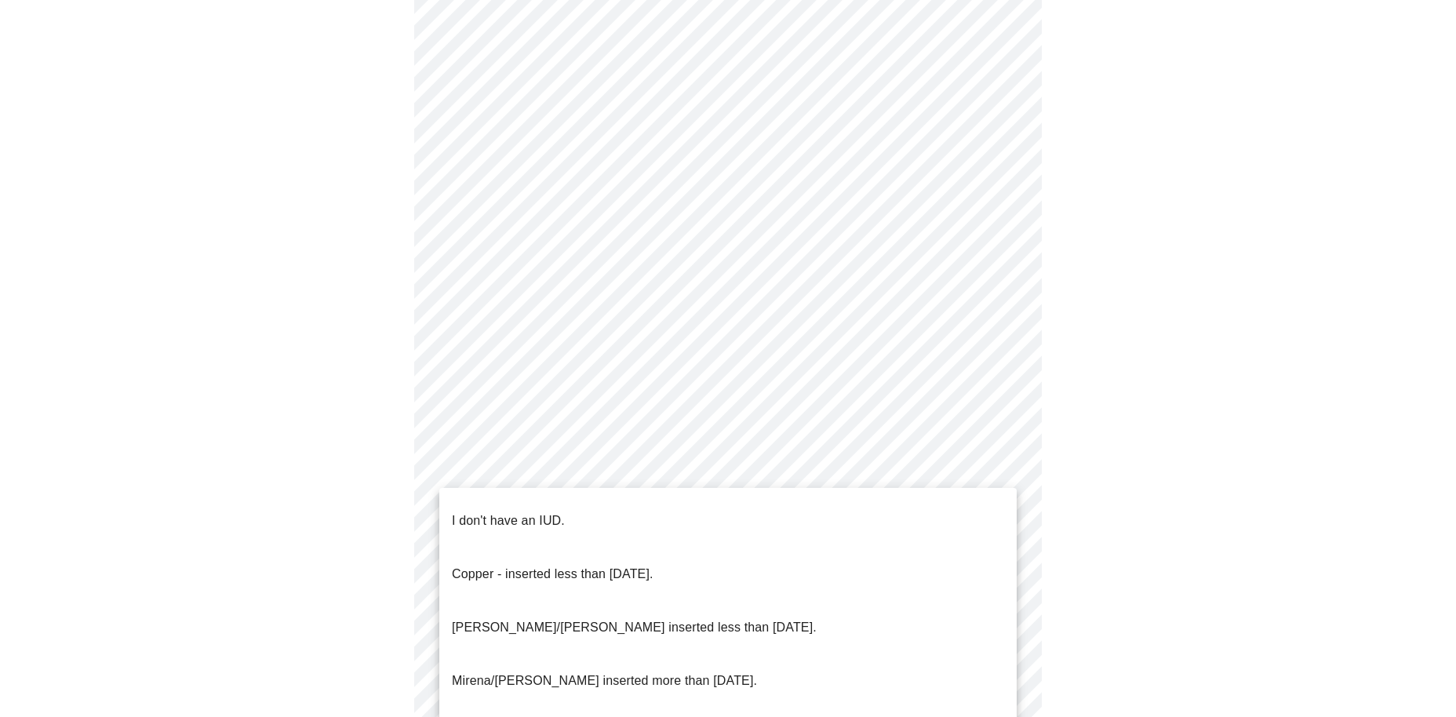
click at [616, 506] on li "I don't have an IUD." at bounding box center [727, 520] width 577 height 53
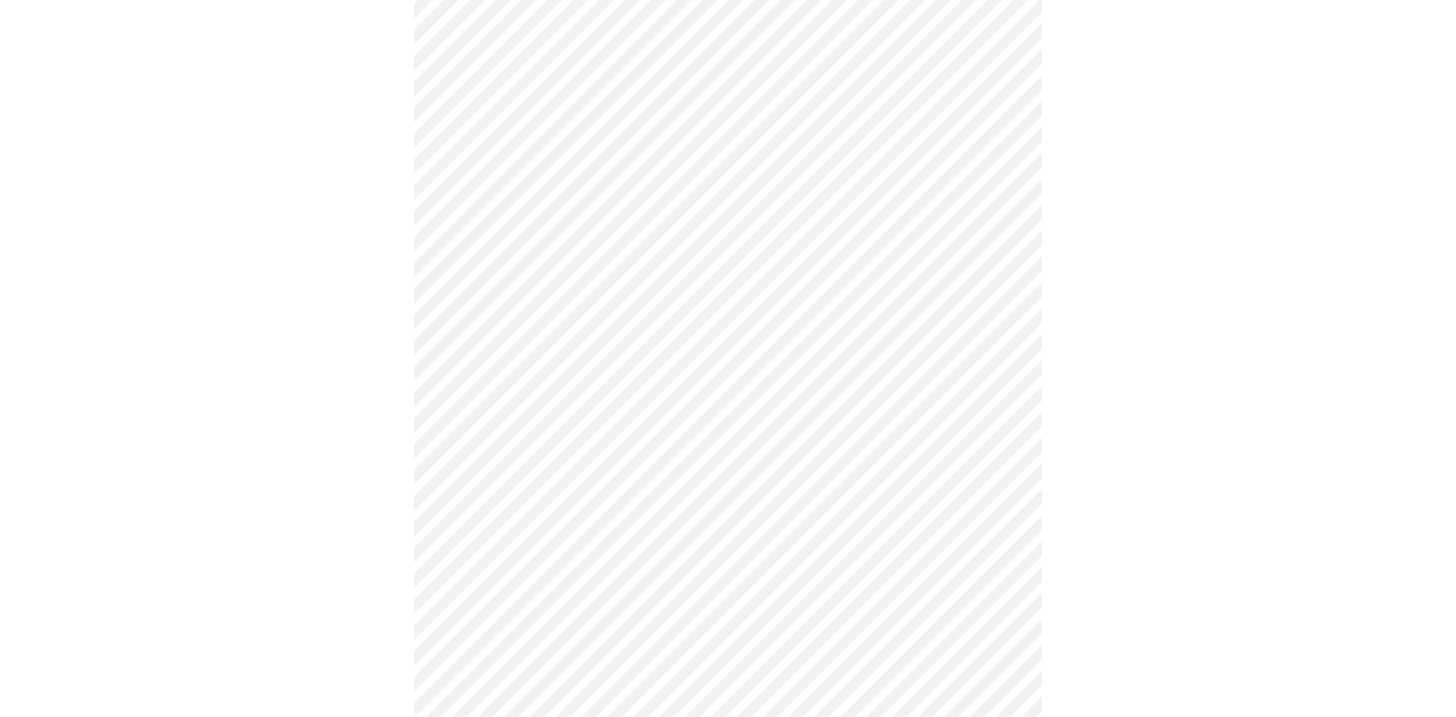
scroll to position [740, 0]
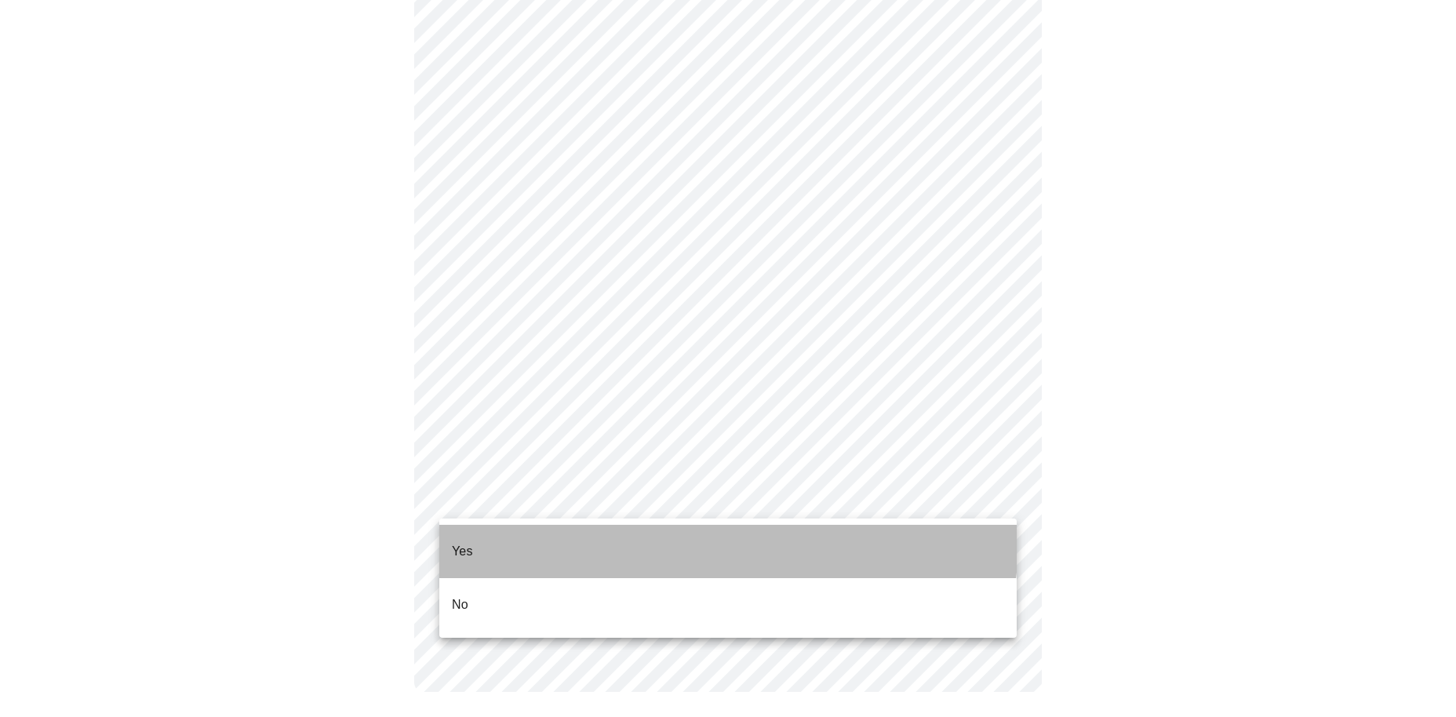
click at [657, 539] on li "Yes" at bounding box center [727, 551] width 577 height 53
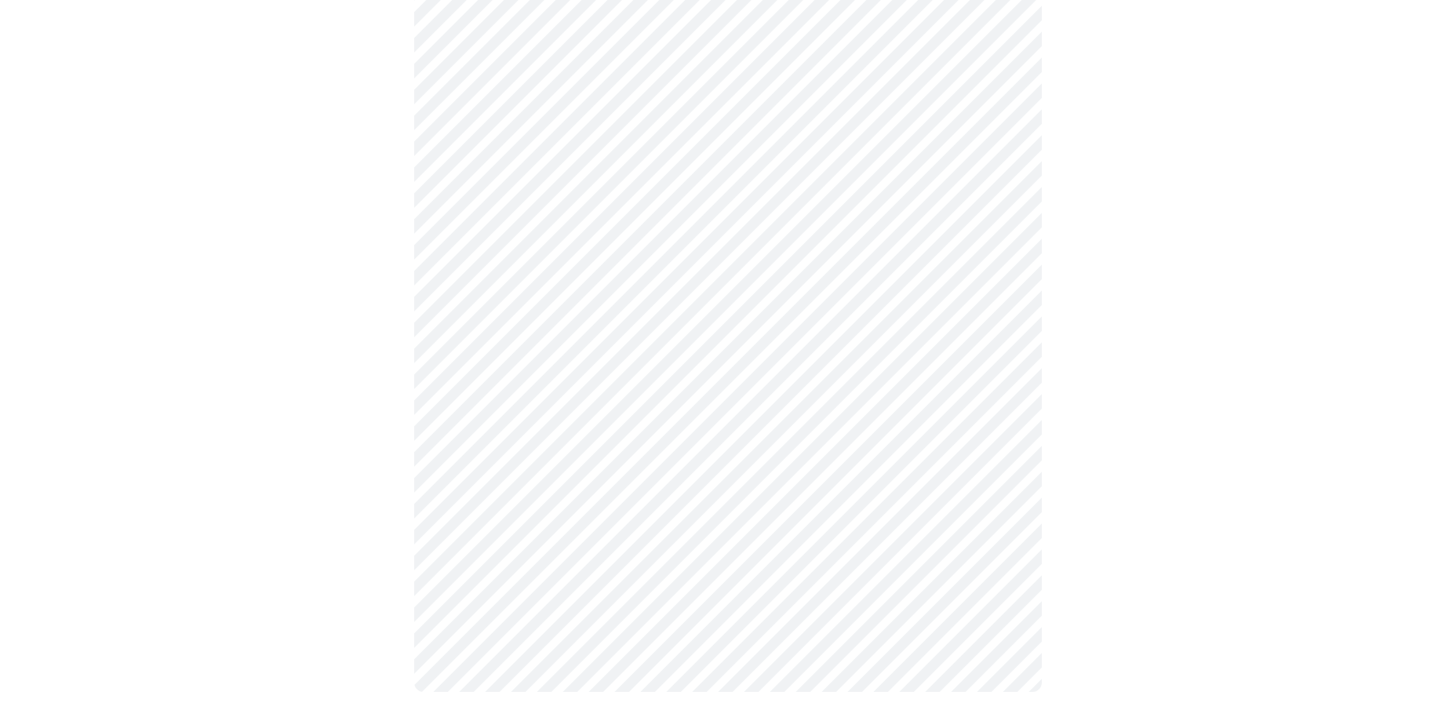
scroll to position [0, 0]
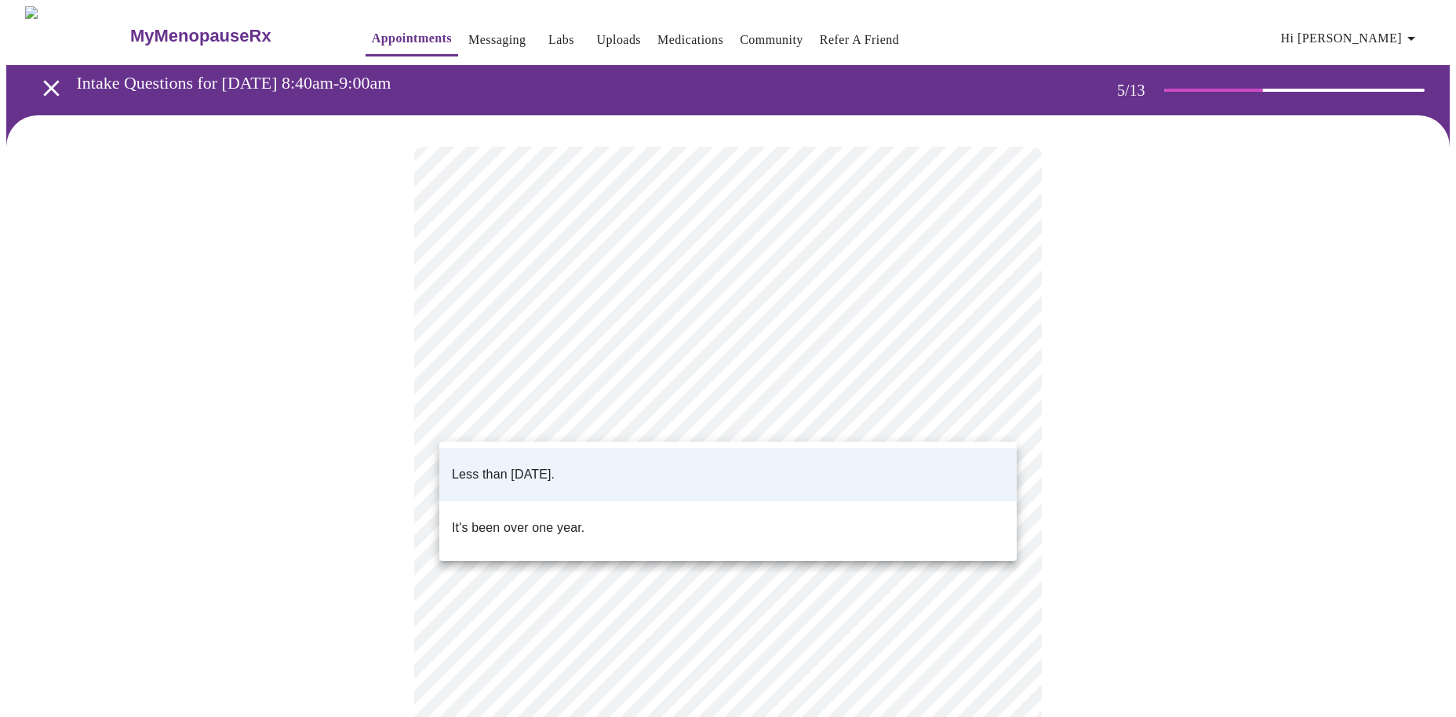
click at [661, 423] on body "MyMenopauseRx Appointments Messaging Labs Uploads Medications Community Refer a…" at bounding box center [727, 513] width 1443 height 1014
click at [655, 462] on li "Less than [DATE]." at bounding box center [727, 474] width 577 height 53
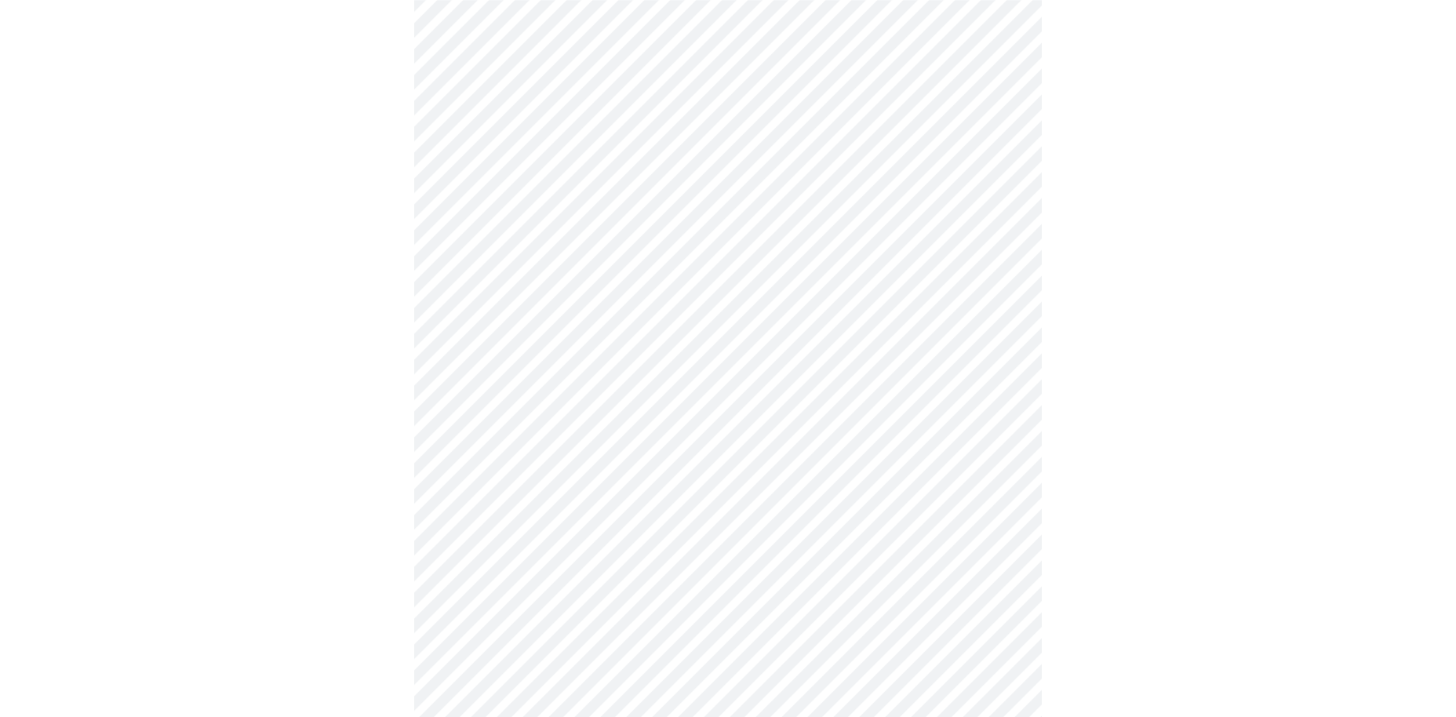
scroll to position [4279, 0]
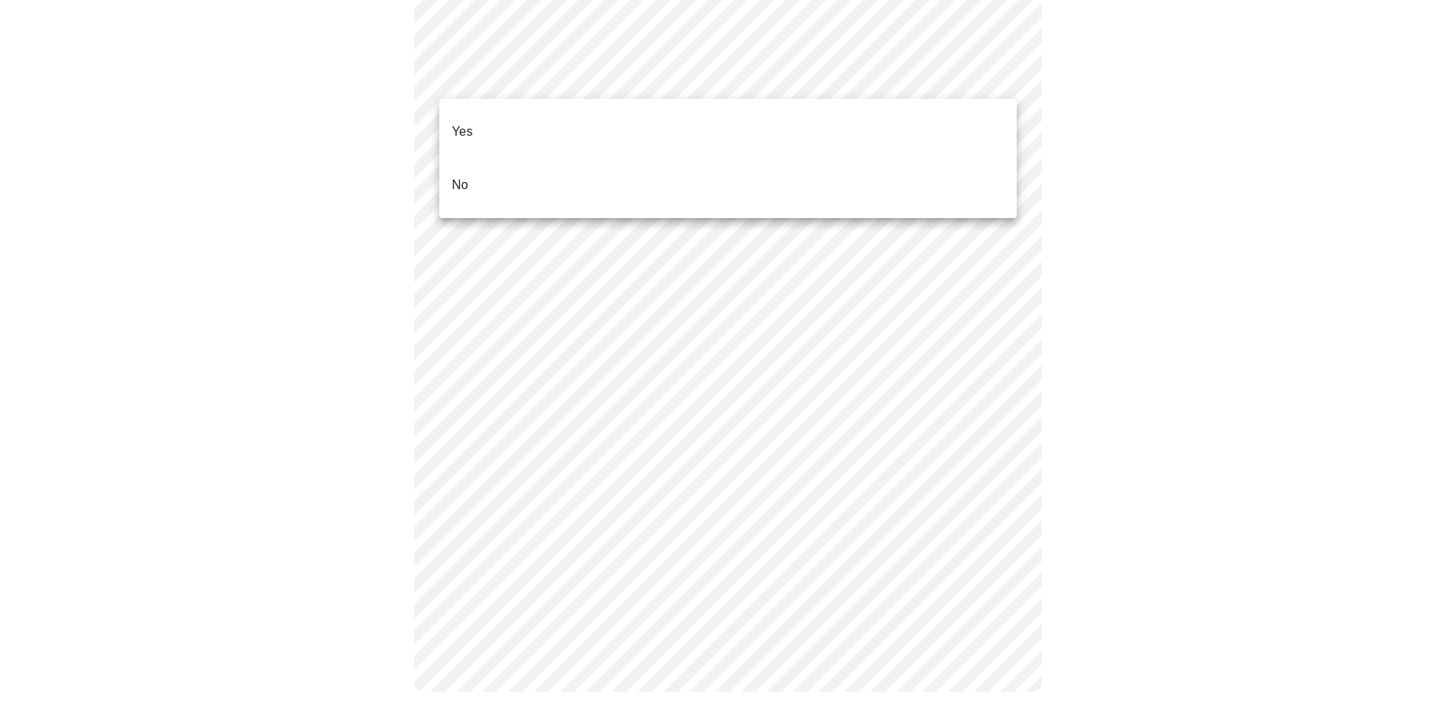
click at [907, 158] on li "No" at bounding box center [727, 184] width 577 height 53
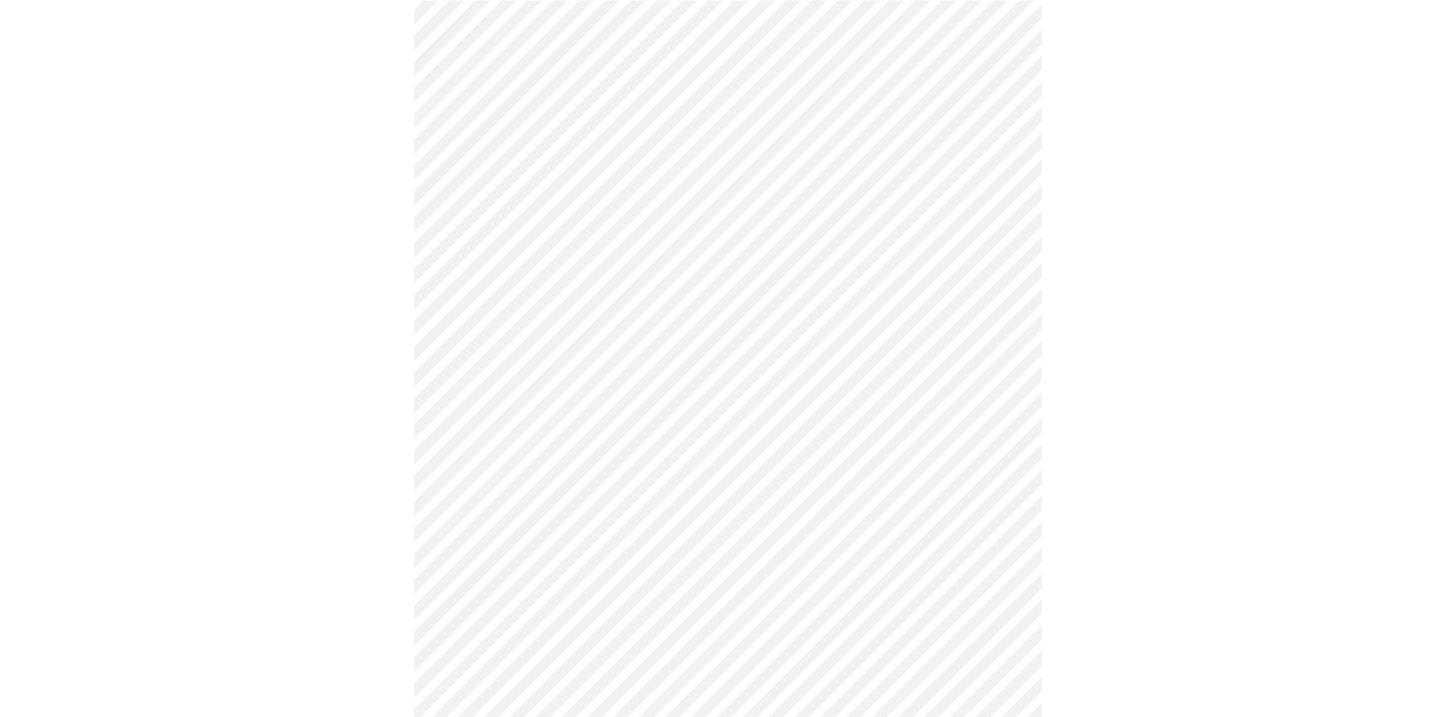
scroll to position [671, 0]
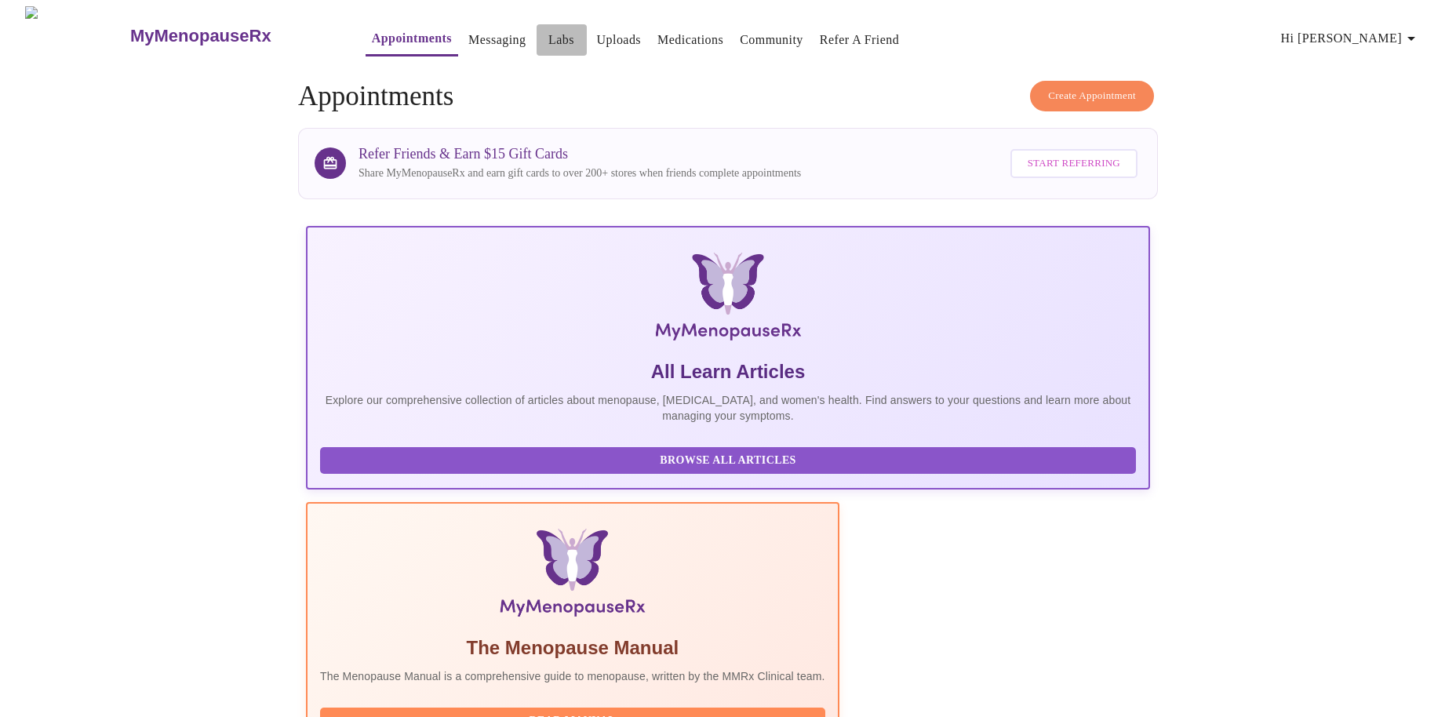
click at [548, 35] on link "Labs" at bounding box center [561, 40] width 26 height 22
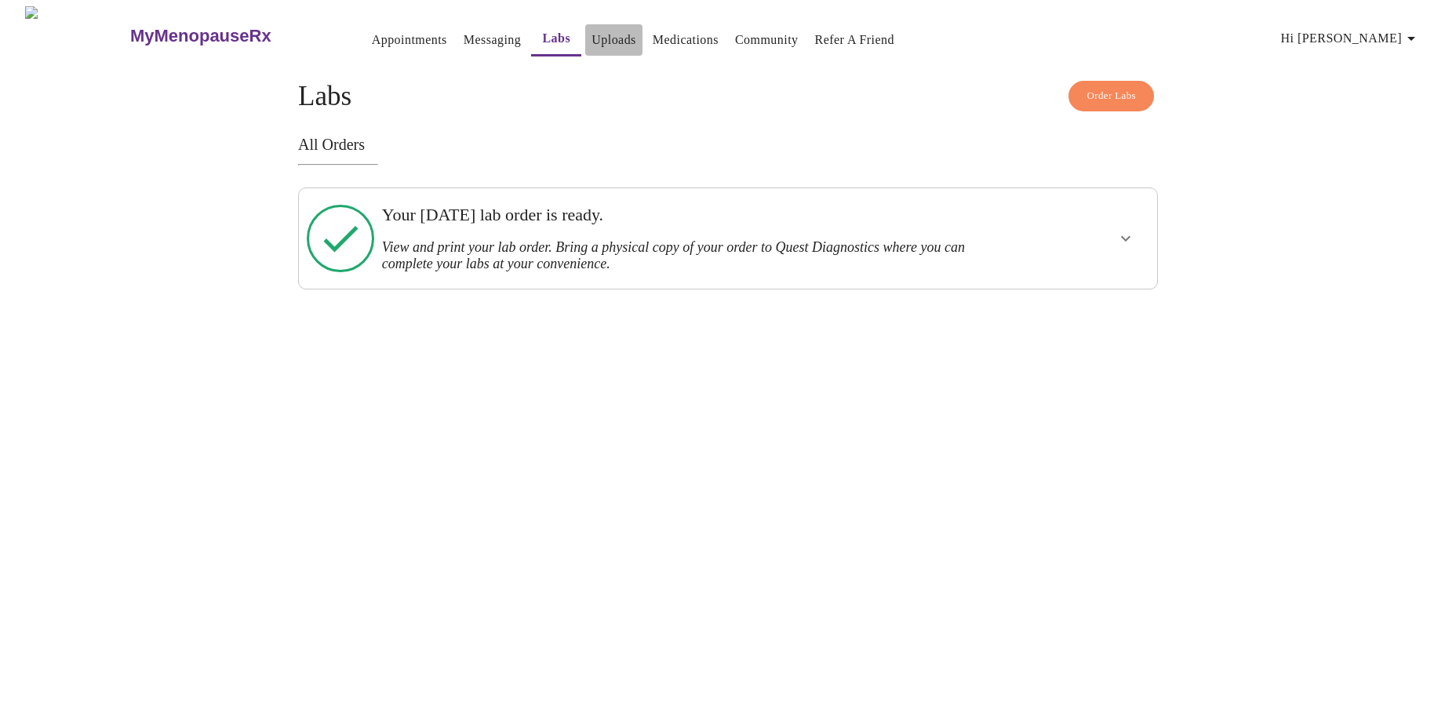
click at [591, 35] on link "Uploads" at bounding box center [613, 40] width 45 height 22
